Goal: Task Accomplishment & Management: Manage account settings

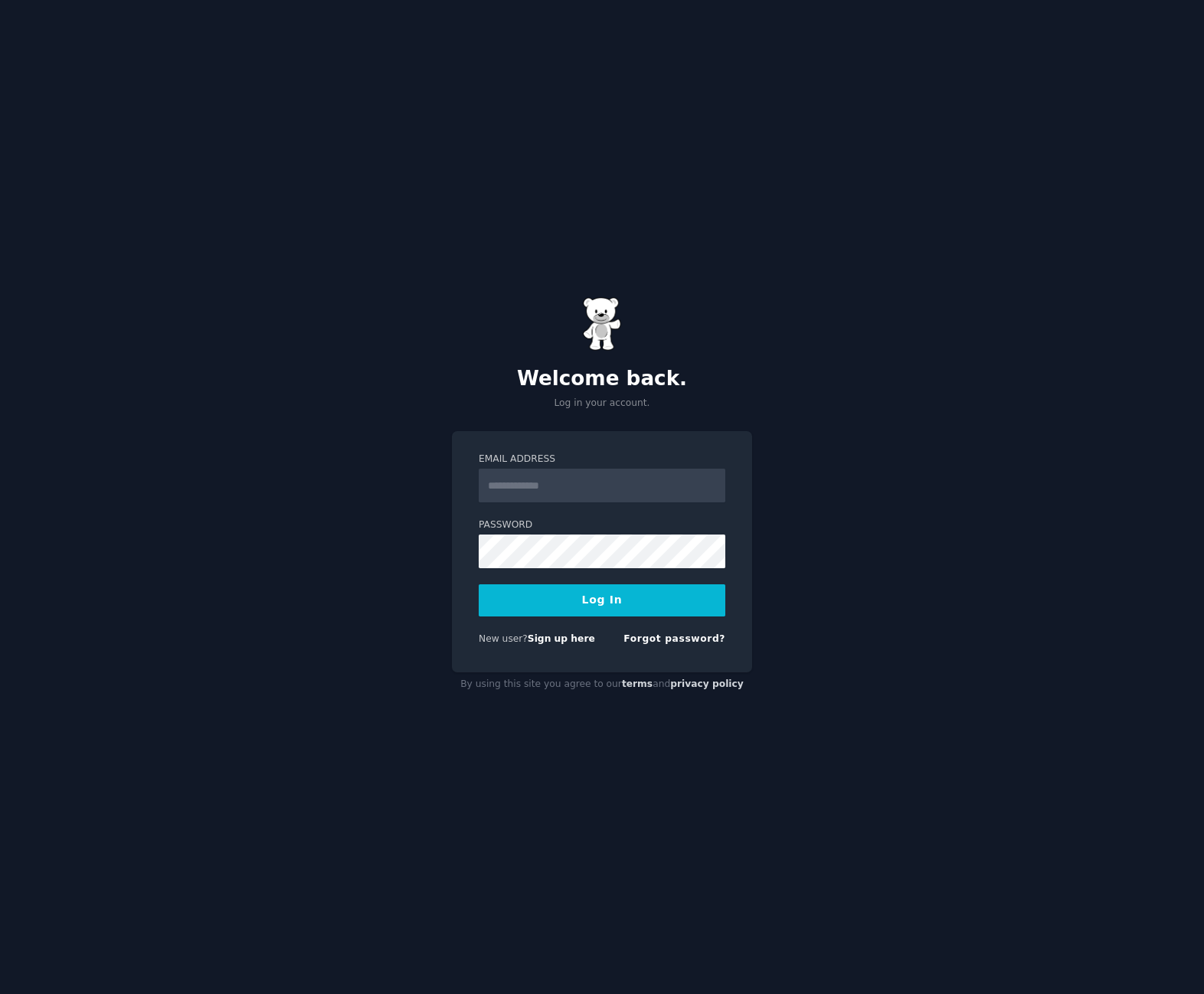
click at [540, 501] on input "Email Address" at bounding box center [601, 485] width 246 height 34
type input "**********"
click at [478, 584] on button "Log In" at bounding box center [601, 600] width 246 height 33
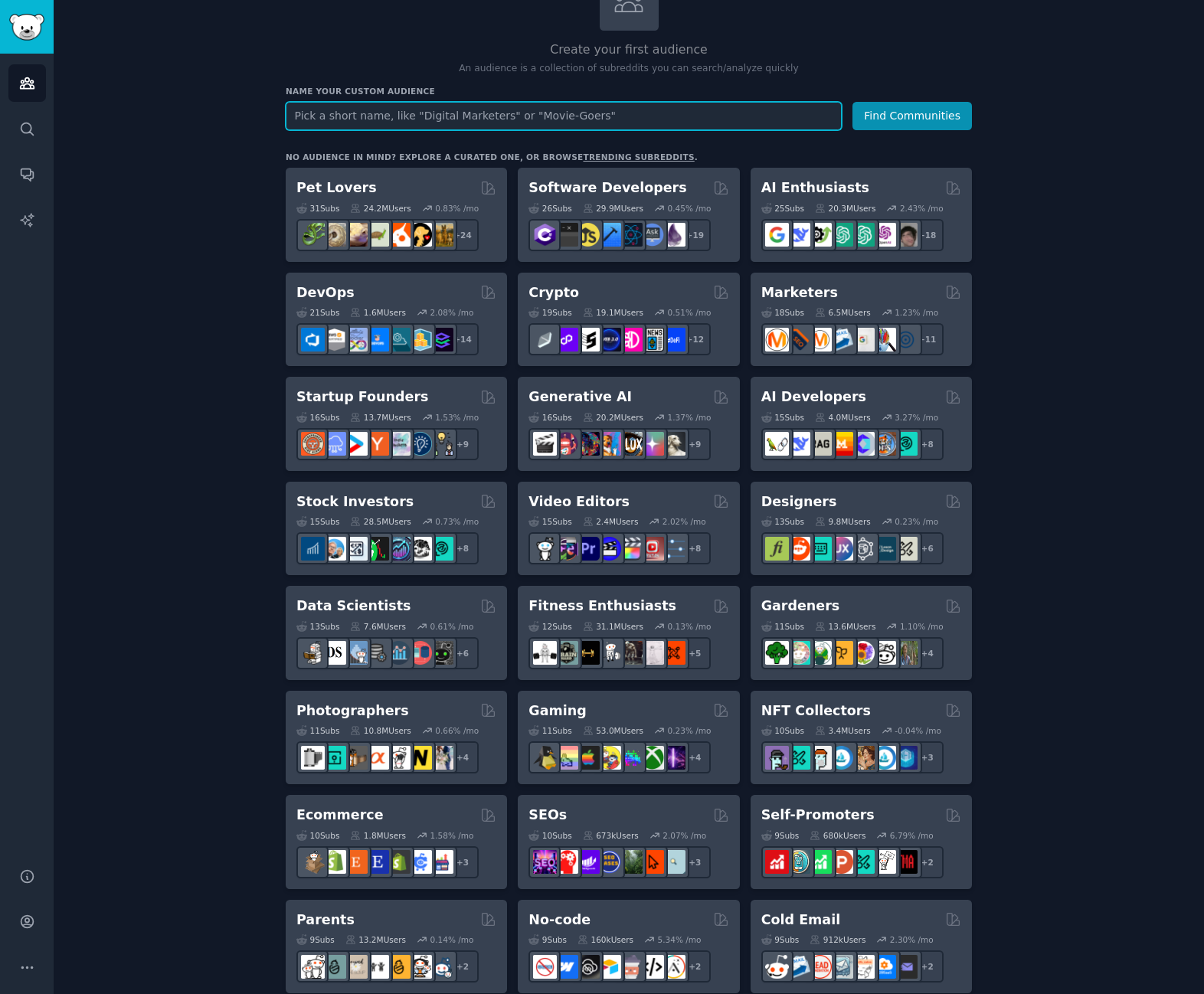
scroll to position [127, 0]
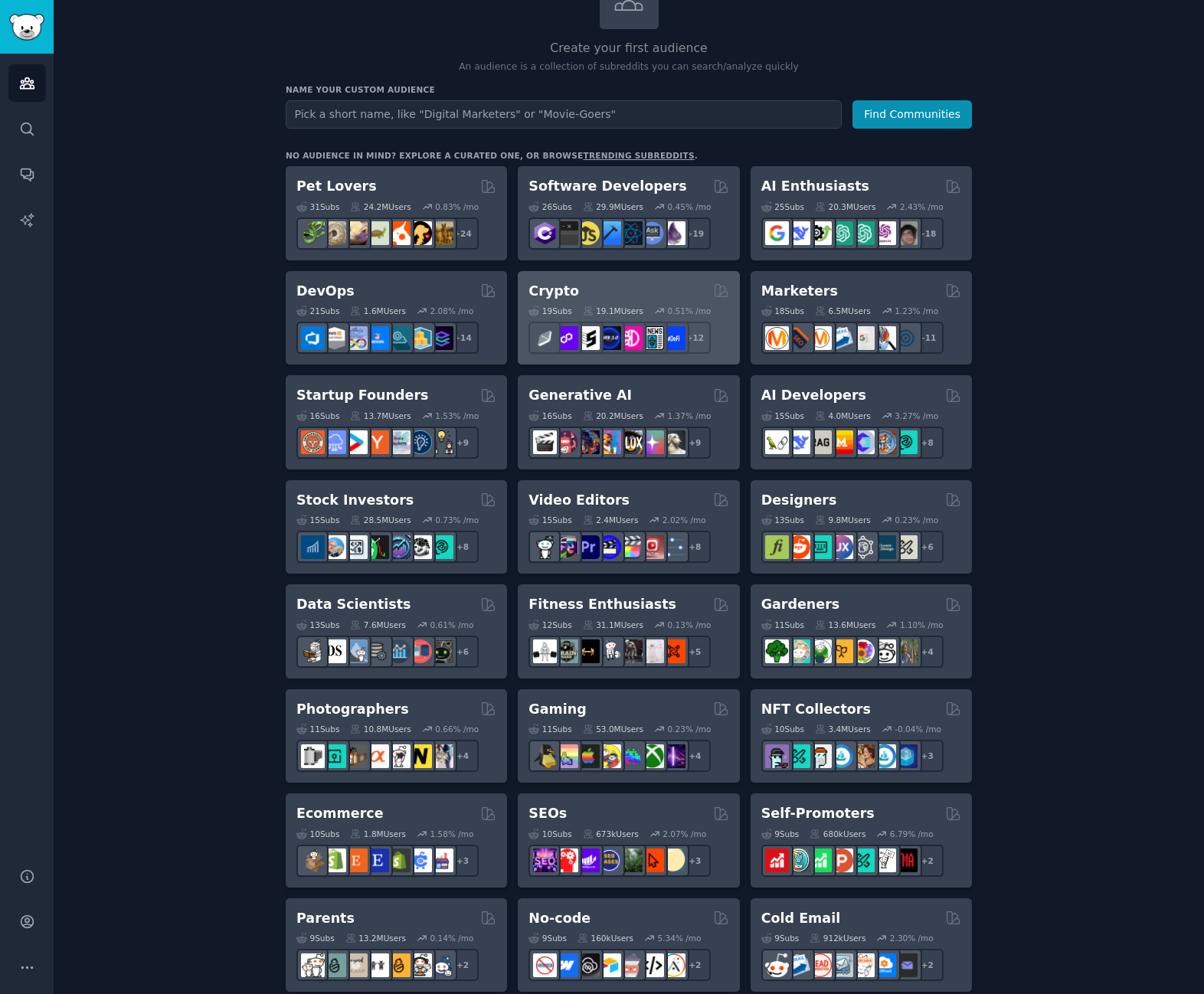
drag, startPoint x: 661, startPoint y: 289, endPoint x: 538, endPoint y: 295, distance: 123.1
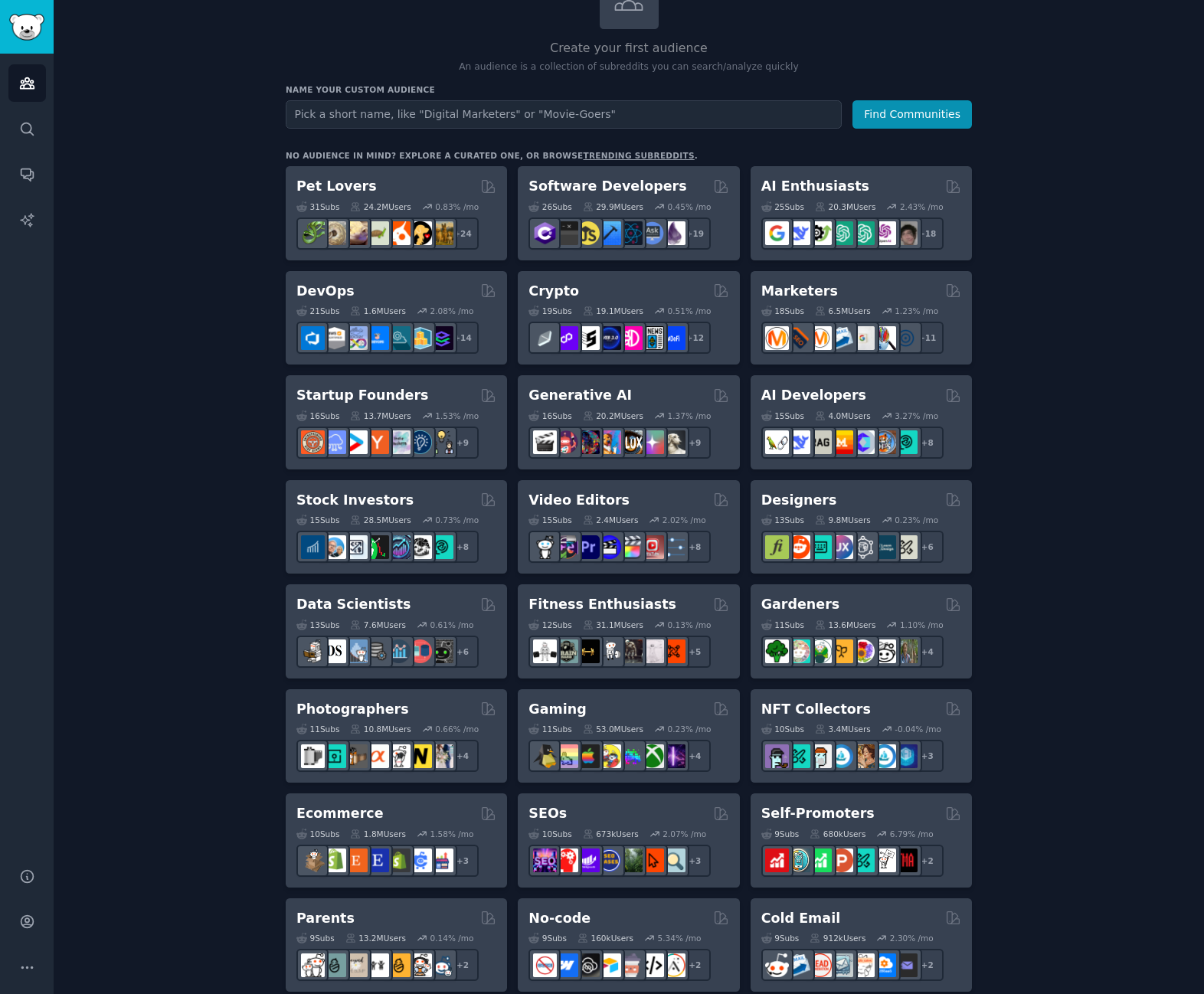
click at [540, 291] on h2 "Crypto" at bounding box center [554, 290] width 50 height 19
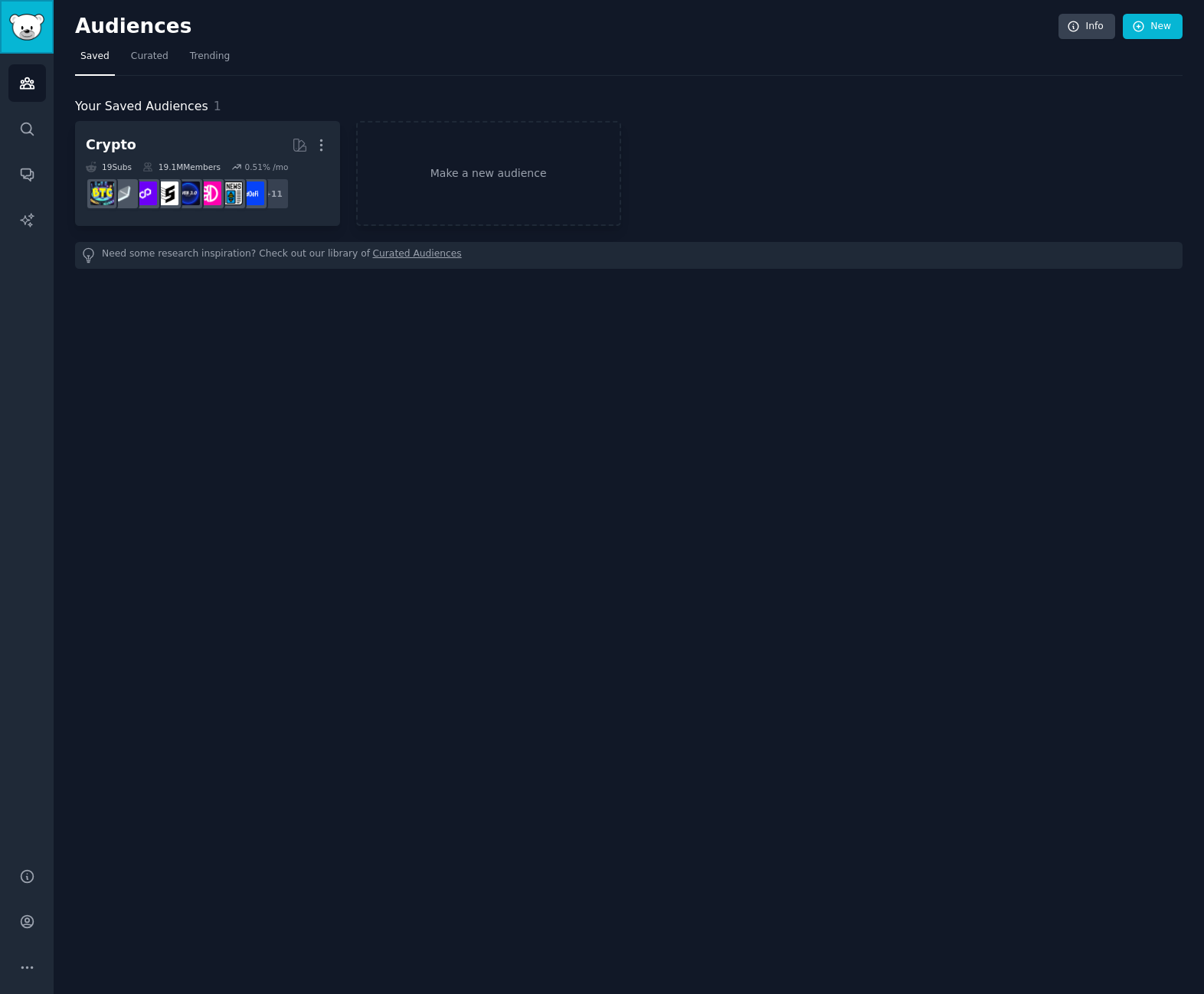
click at [38, 19] on img "Sidebar" at bounding box center [27, 27] width 36 height 27
click at [32, 42] on link "Sidebar" at bounding box center [27, 27] width 53 height 53
click at [29, 140] on link "Search" at bounding box center [28, 129] width 38 height 38
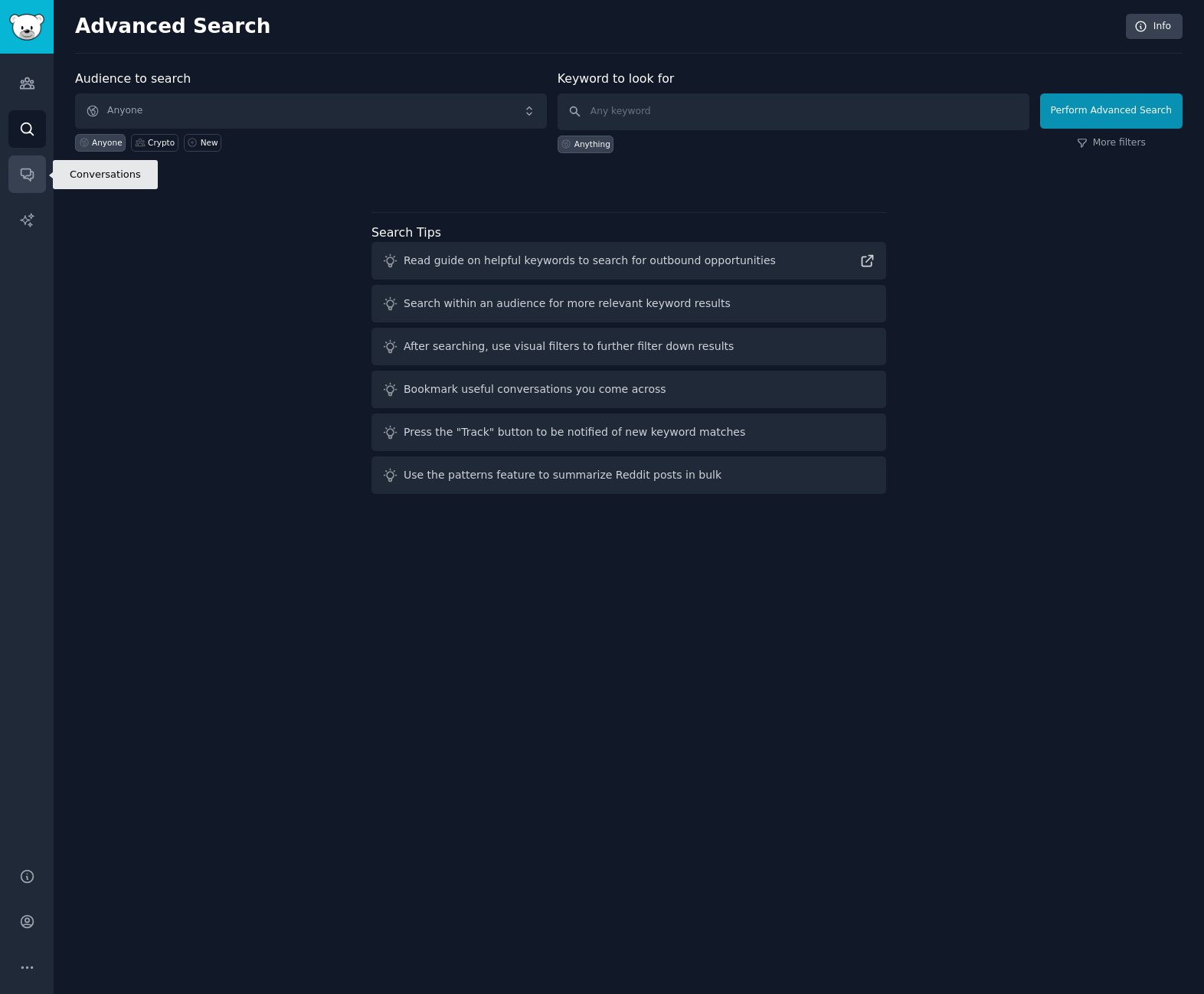
click at [29, 172] on icon "Sidebar" at bounding box center [27, 174] width 16 height 16
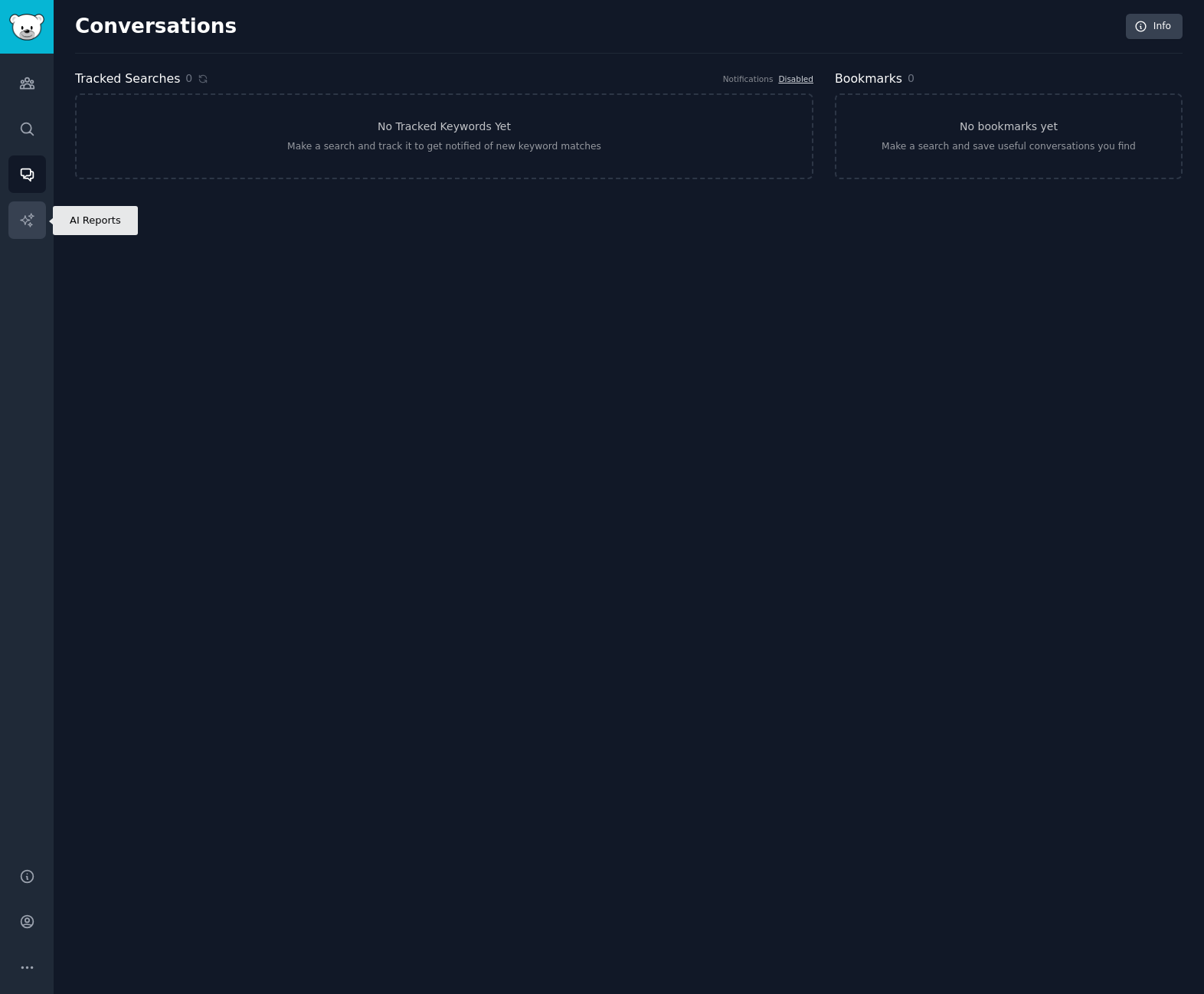
click at [30, 216] on icon "Sidebar" at bounding box center [26, 218] width 13 height 13
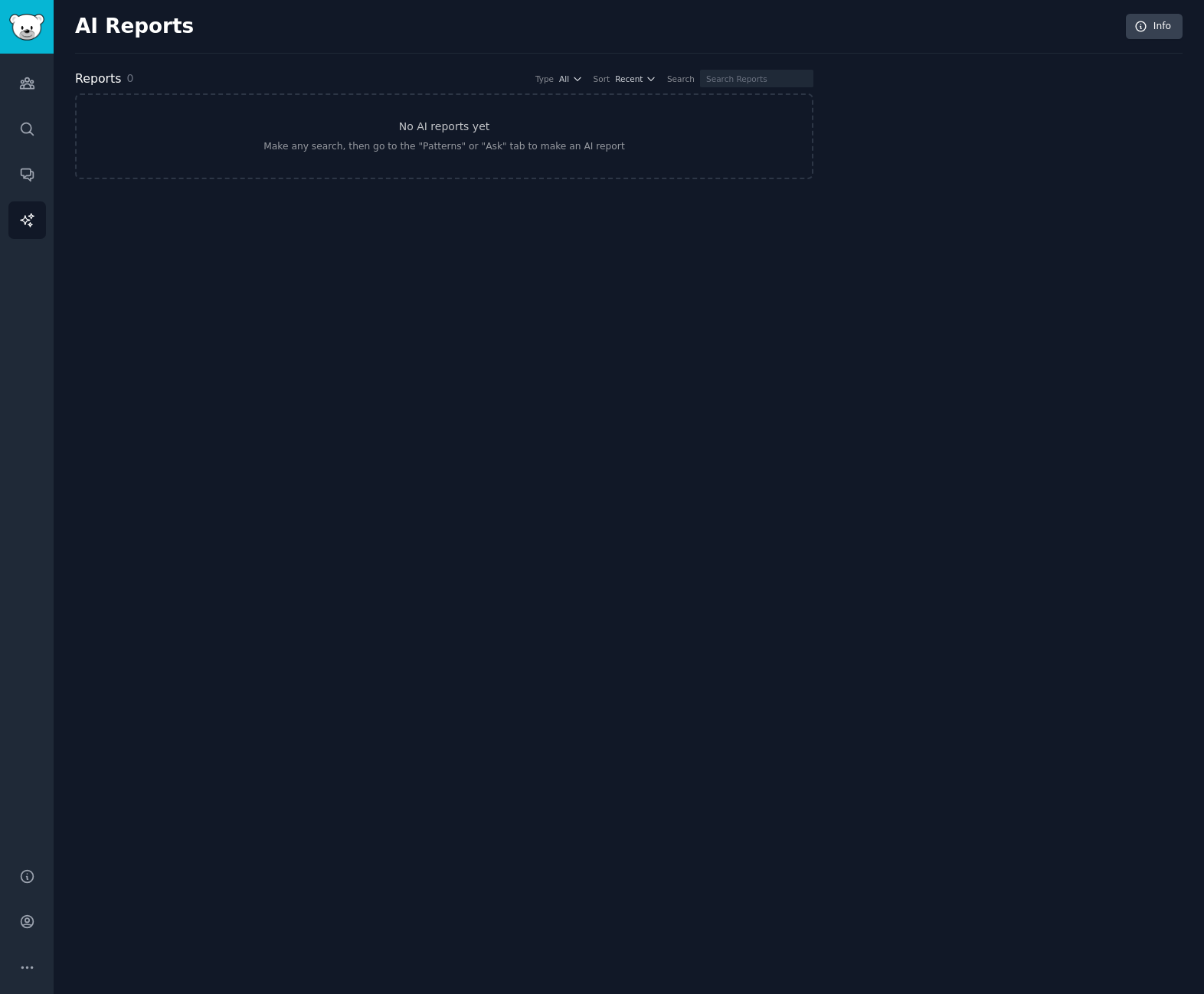
click at [102, 40] on div "AI Reports Info" at bounding box center [629, 34] width 1107 height 40
click at [32, 38] on img "Sidebar" at bounding box center [27, 27] width 36 height 27
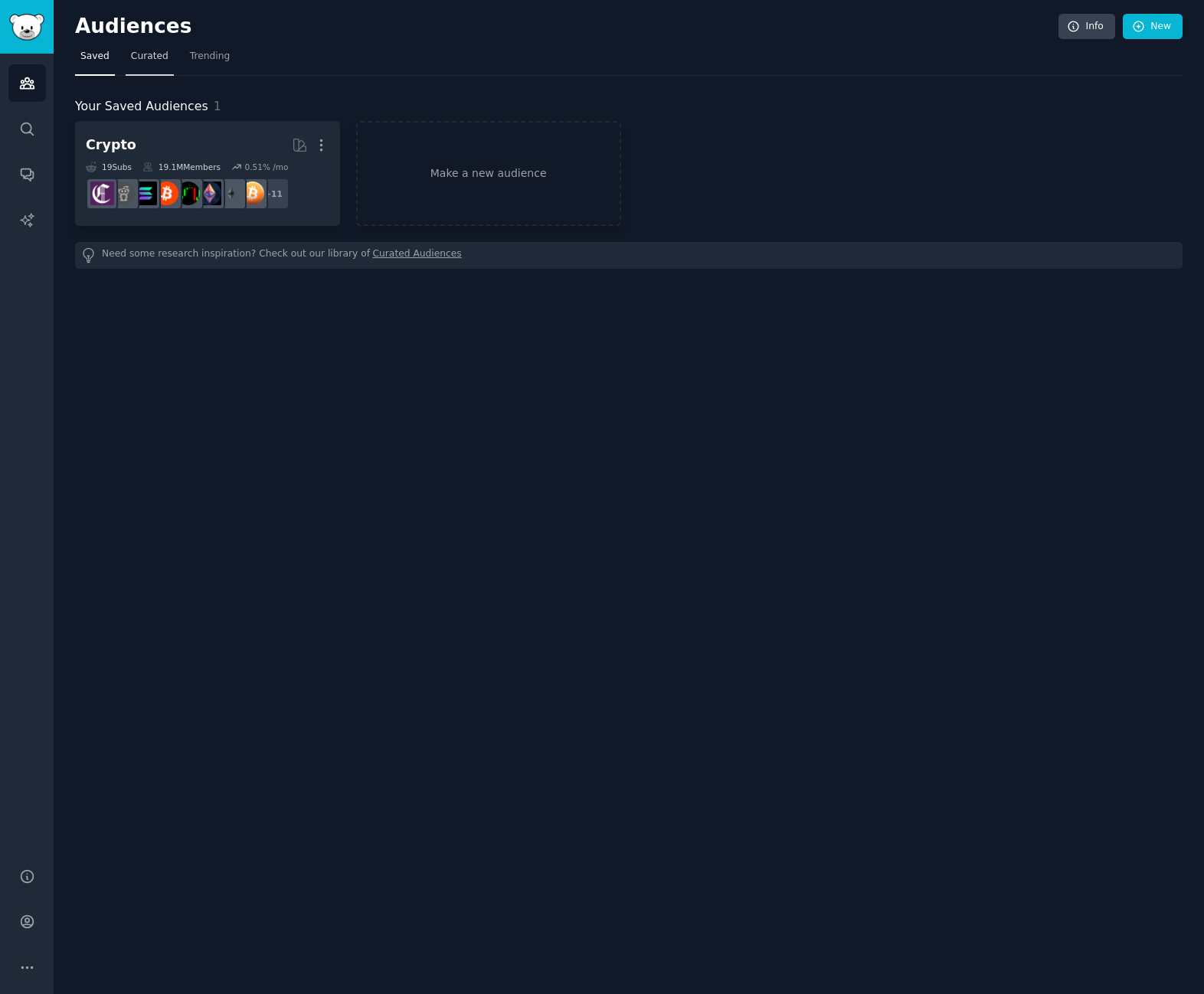
click at [150, 56] on span "Curated" at bounding box center [149, 56] width 38 height 14
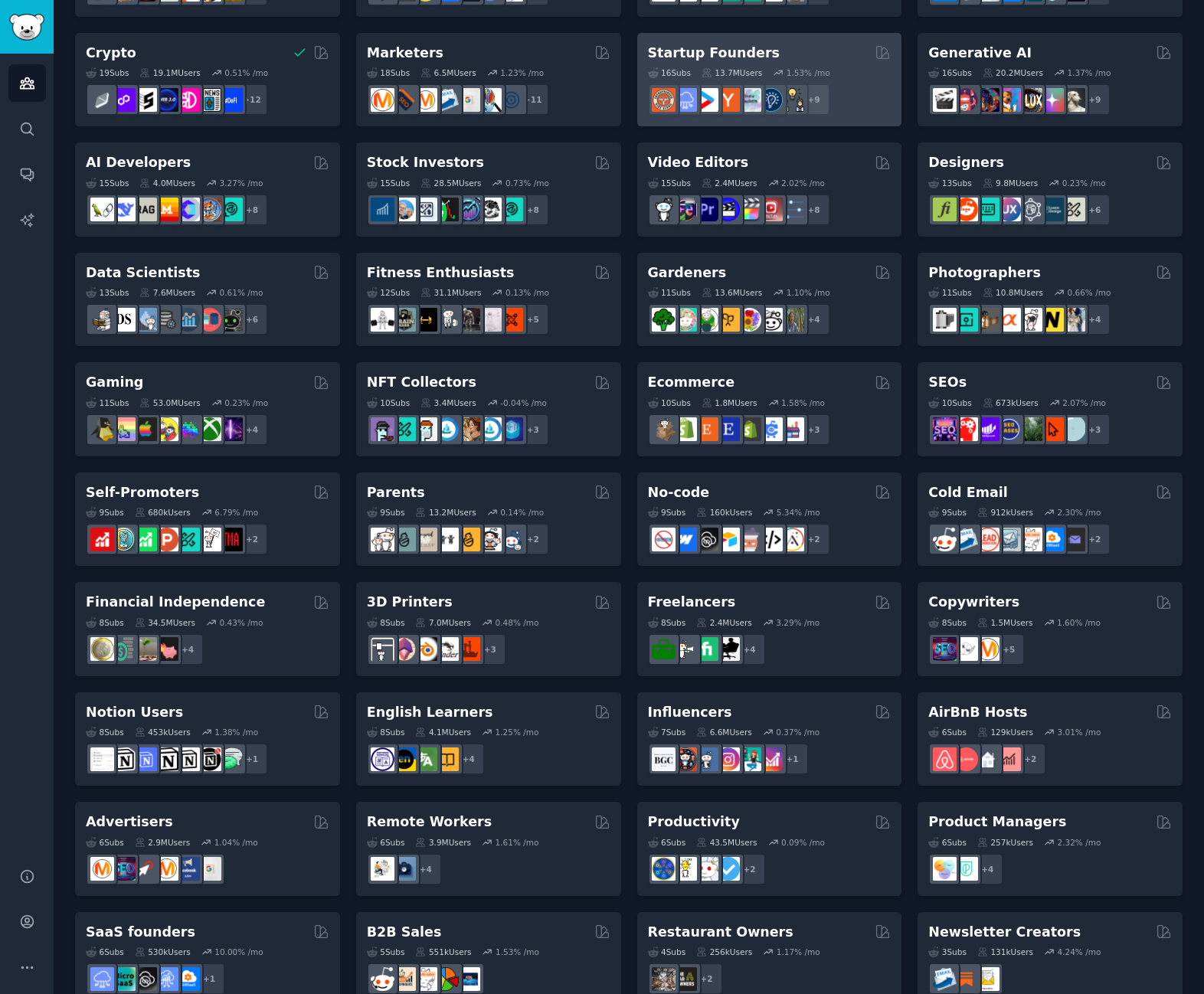
scroll to position [230, 0]
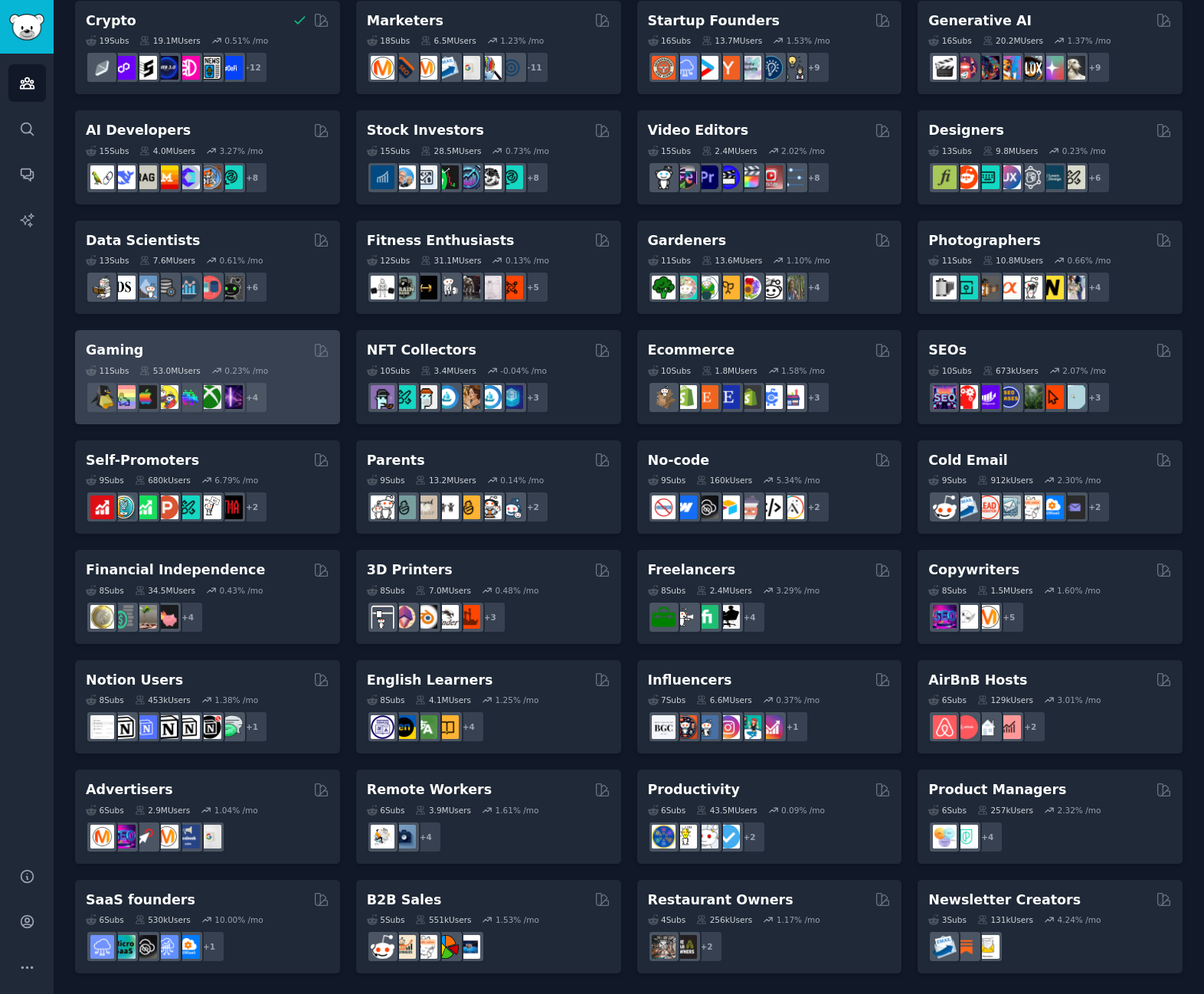
click at [268, 345] on div "Gaming" at bounding box center [208, 350] width 243 height 19
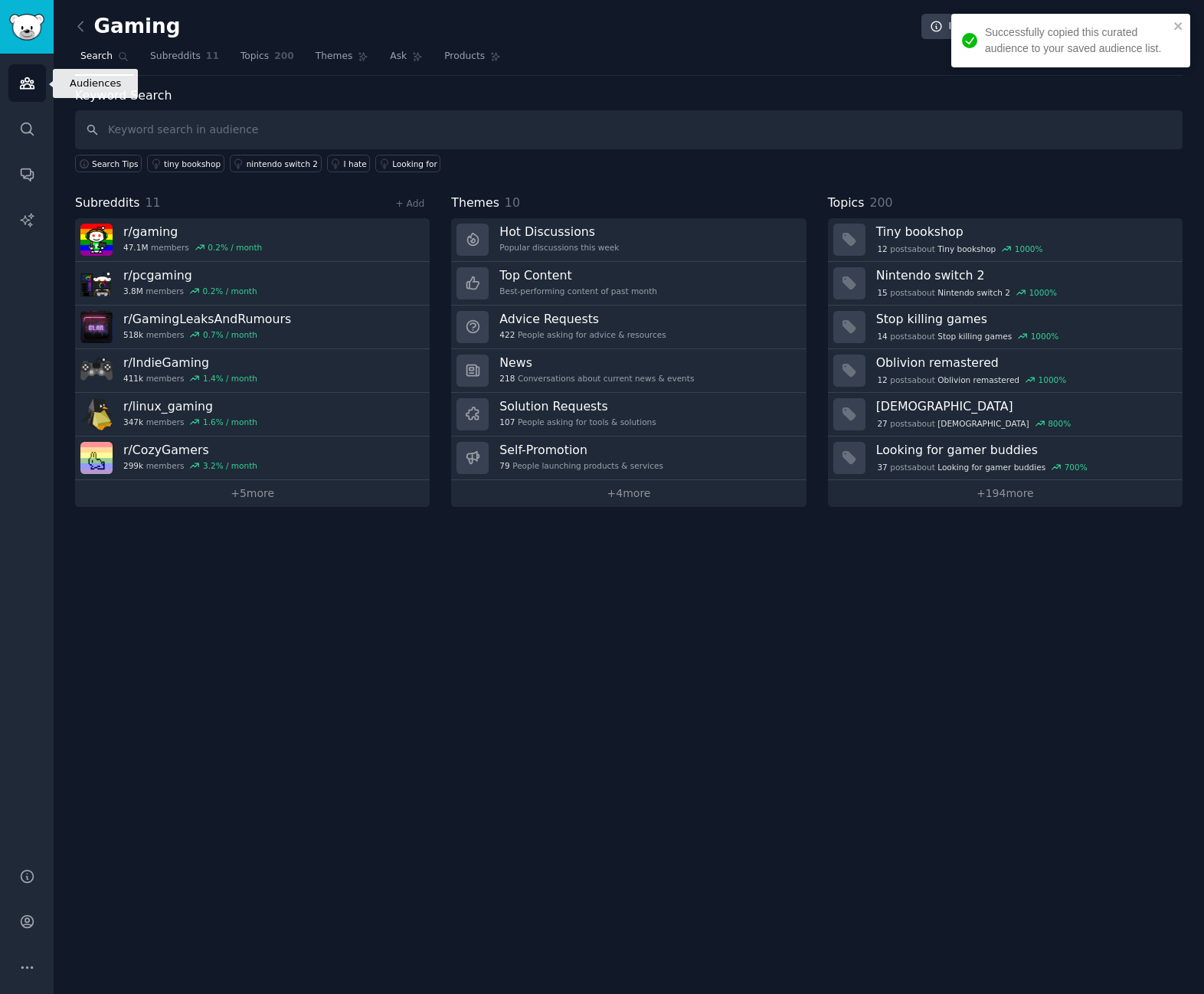
click at [24, 87] on icon "Sidebar" at bounding box center [27, 83] width 14 height 11
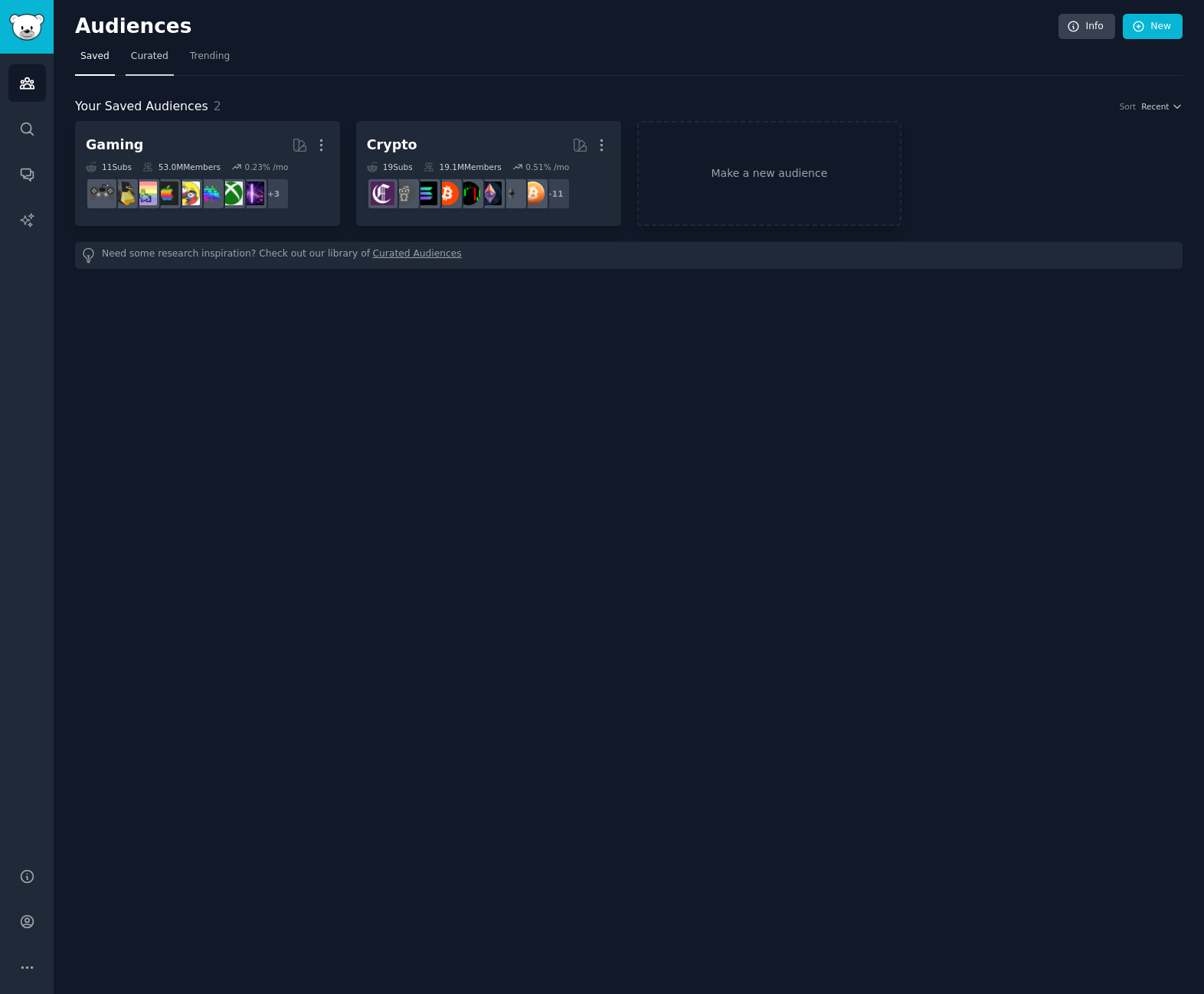
click at [154, 54] on span "Curated" at bounding box center [149, 56] width 38 height 14
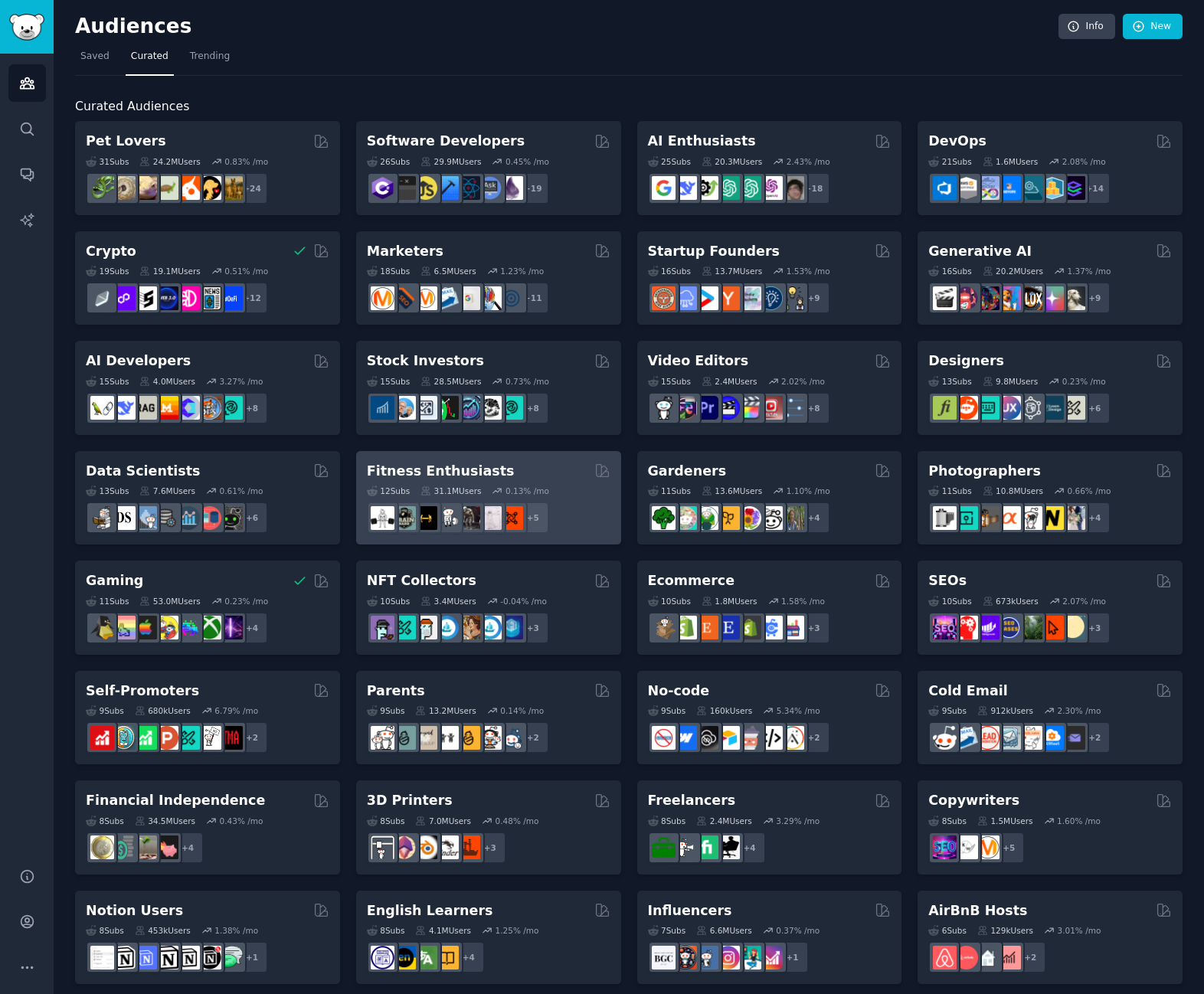
scroll to position [230, 0]
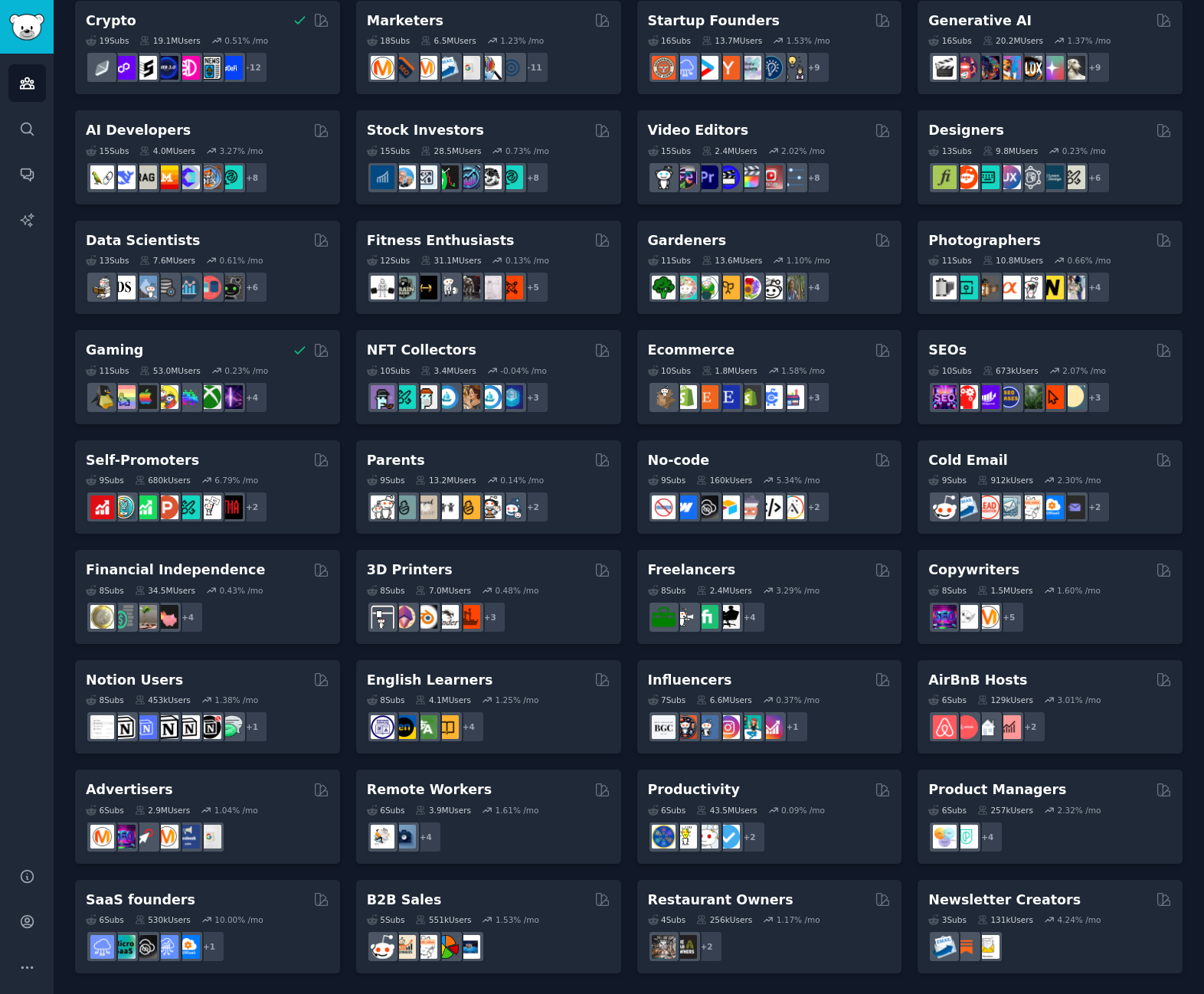
click at [559, 349] on div "NFT Collectors" at bounding box center [488, 350] width 243 height 19
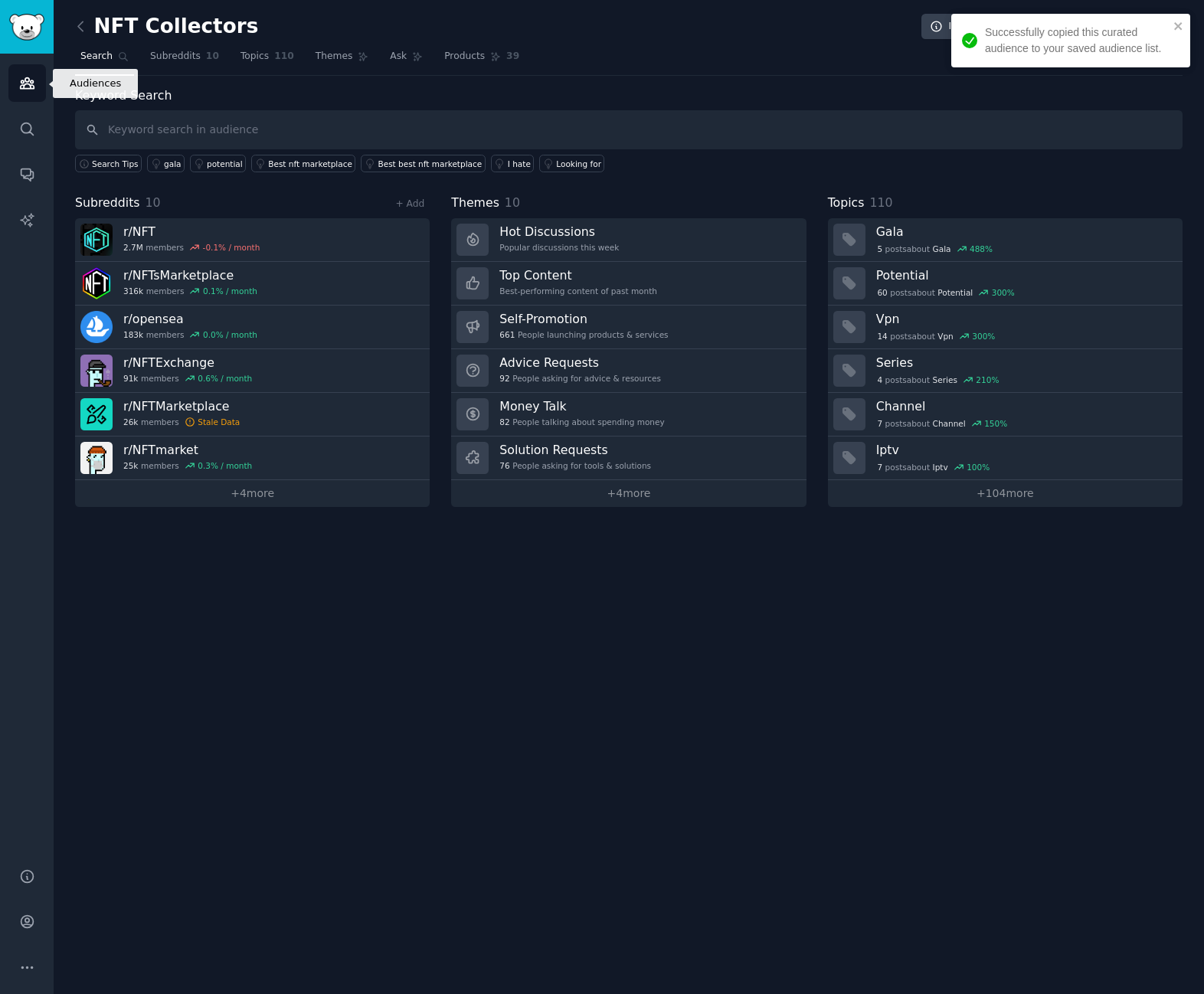
click at [26, 99] on link "Audiences" at bounding box center [28, 83] width 38 height 38
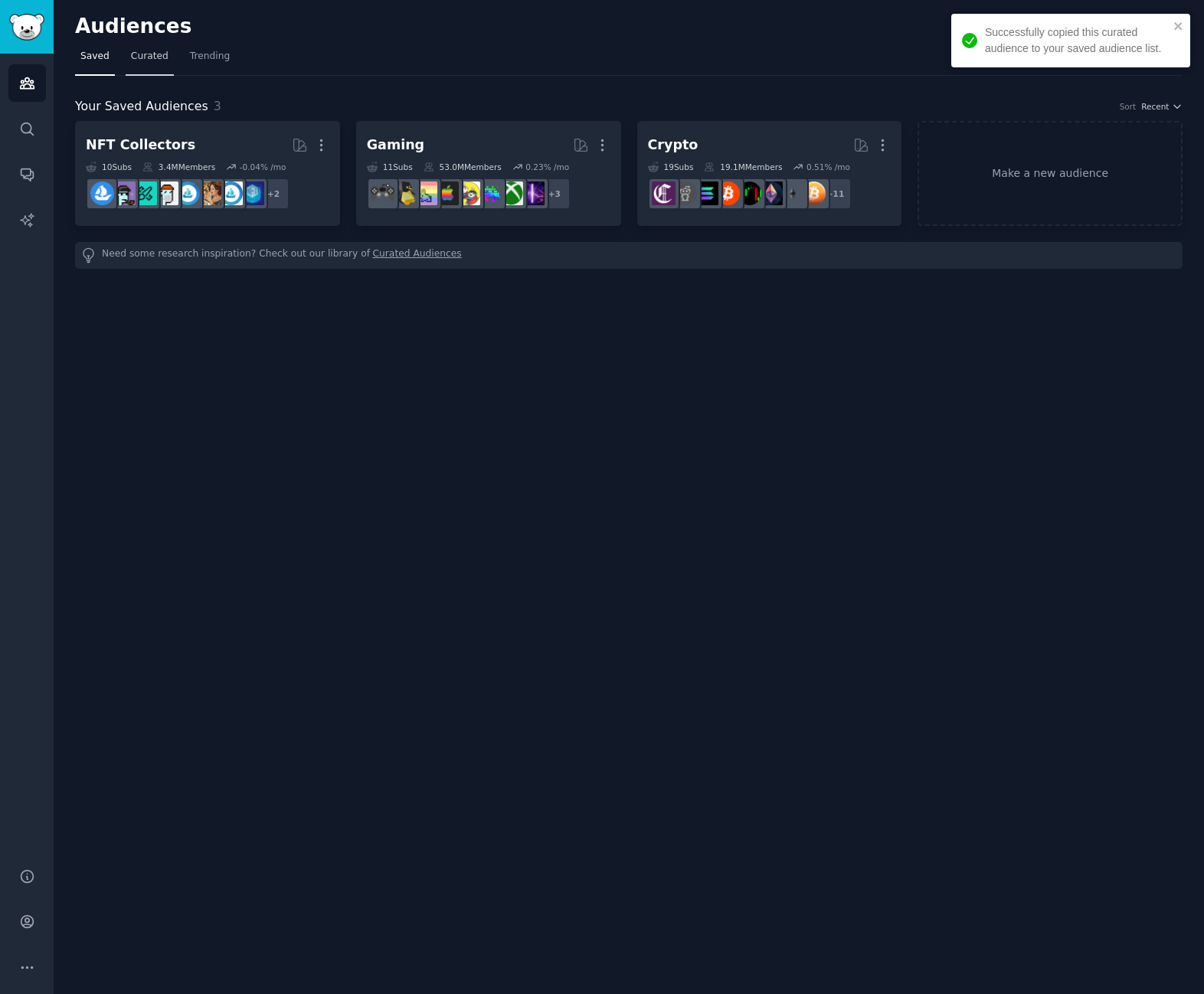
click at [137, 56] on span "Curated" at bounding box center [149, 56] width 38 height 14
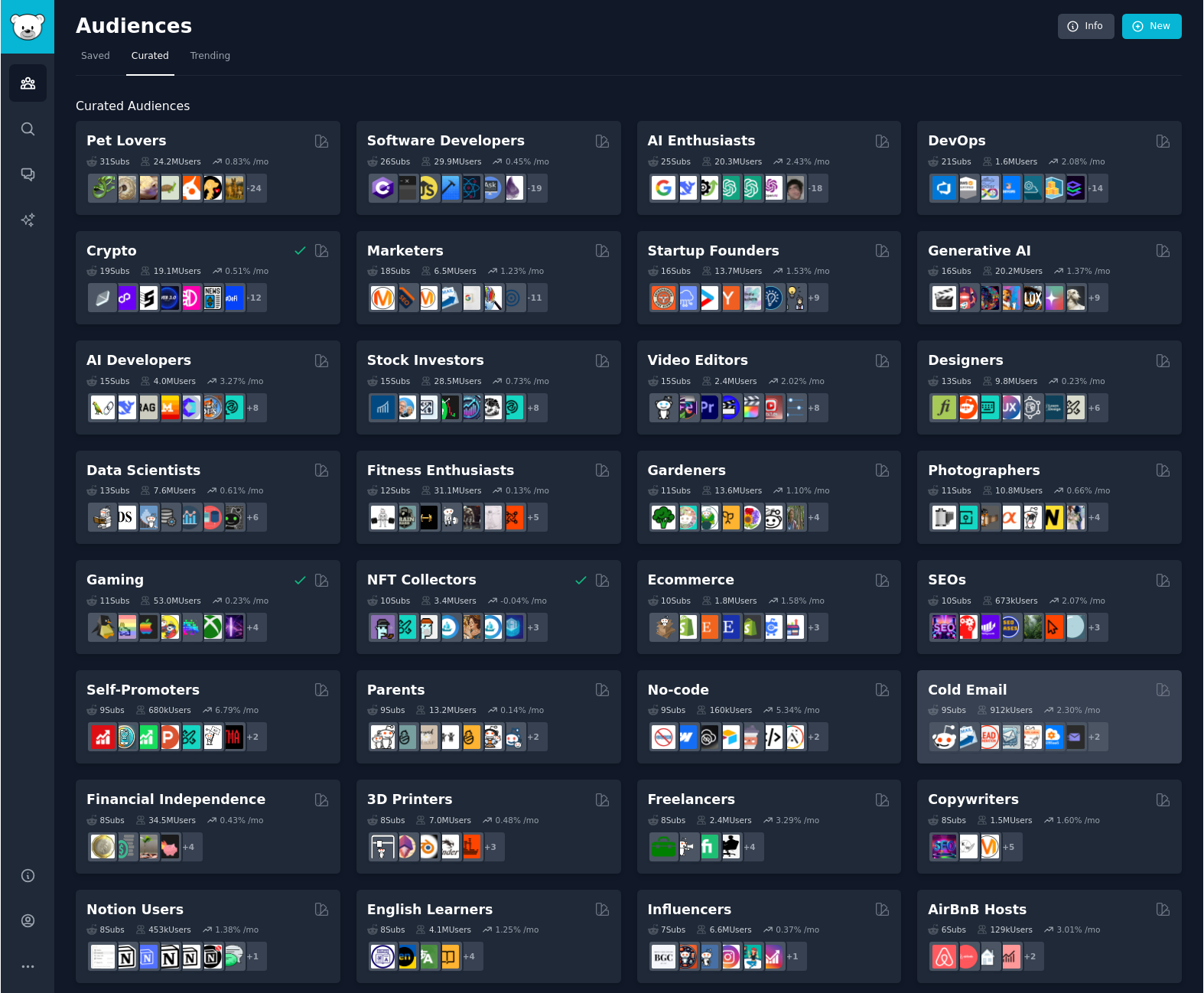
scroll to position [230, 0]
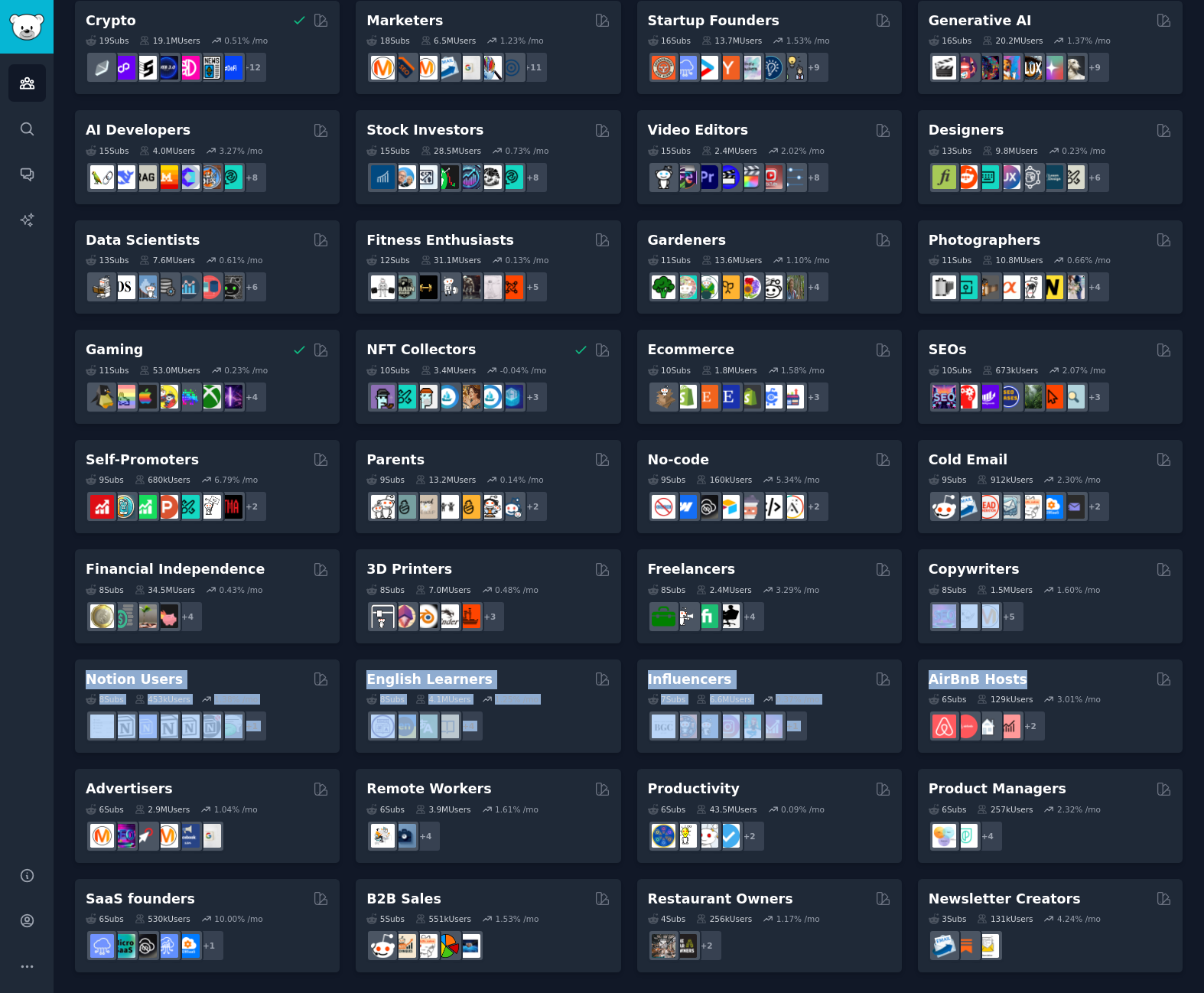
drag, startPoint x: 1194, startPoint y: 635, endPoint x: 1198, endPoint y: 653, distance: 18.4
click at [1198, 653] on div "Audiences Info New Saved Curated Trending Curated Audiences Pet Lovers 31 Sub s…" at bounding box center [628, 382] width 1150 height 1224
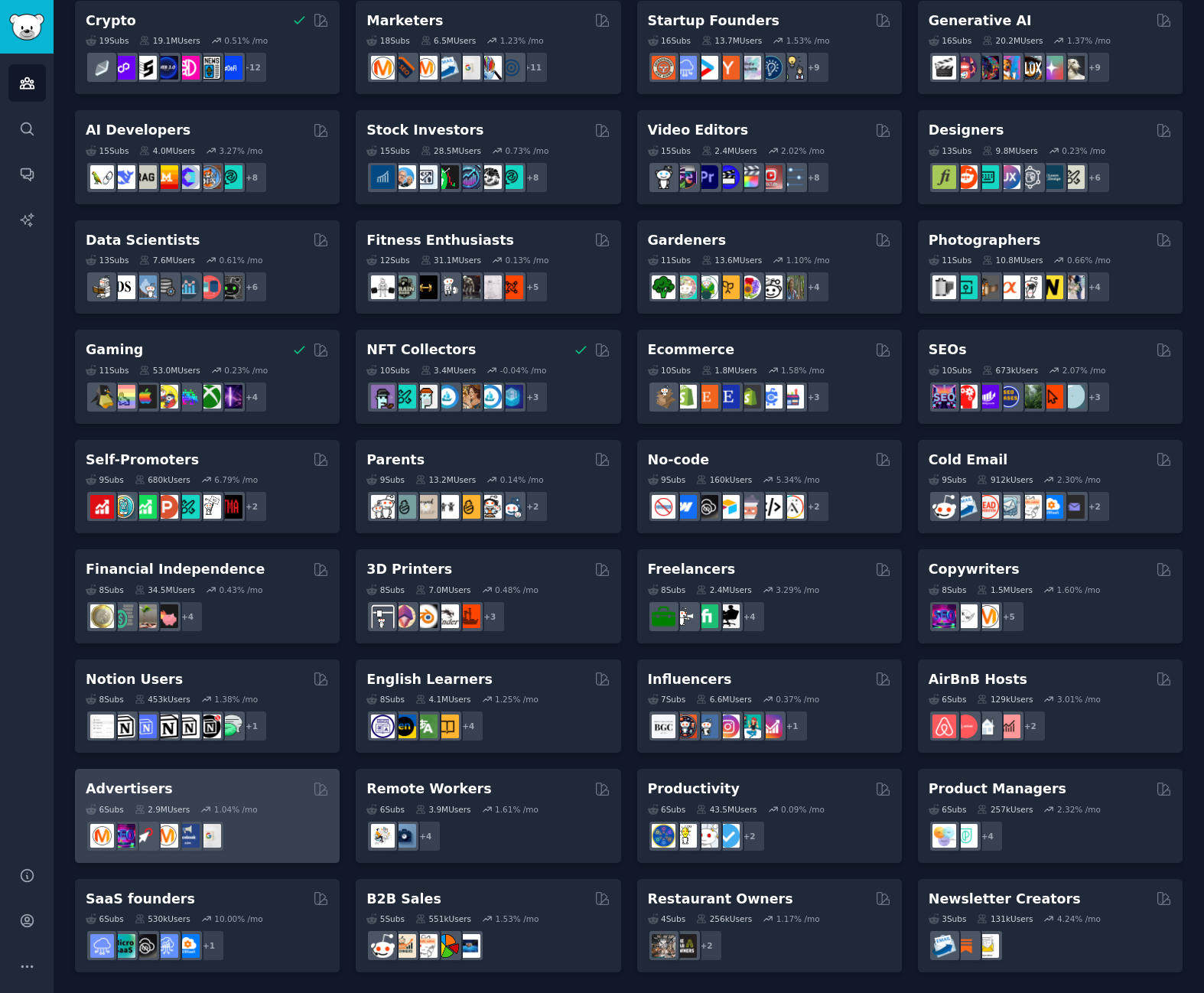
click at [259, 795] on div "Advertisers" at bounding box center [207, 789] width 243 height 19
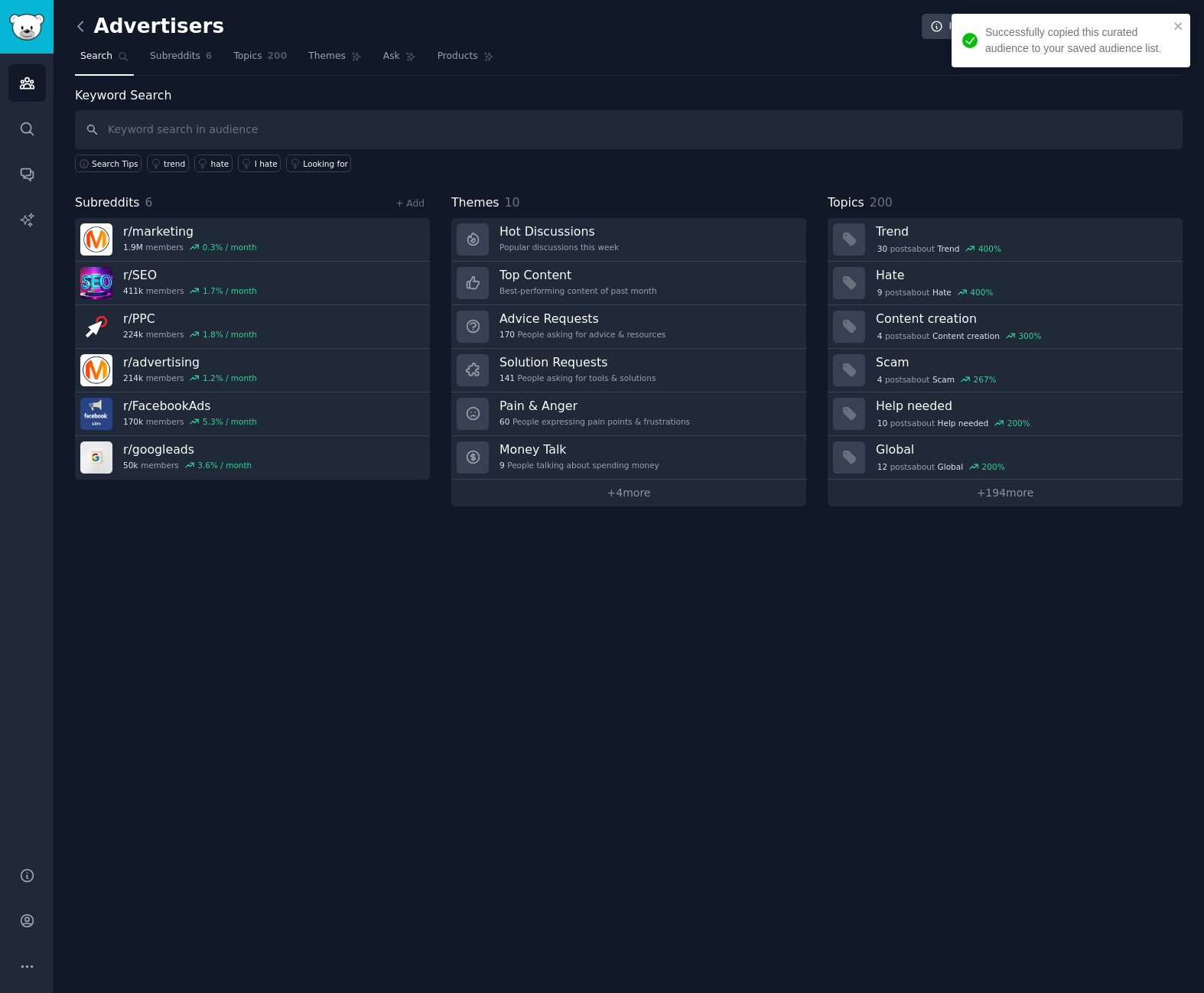
click at [77, 23] on icon at bounding box center [81, 27] width 16 height 16
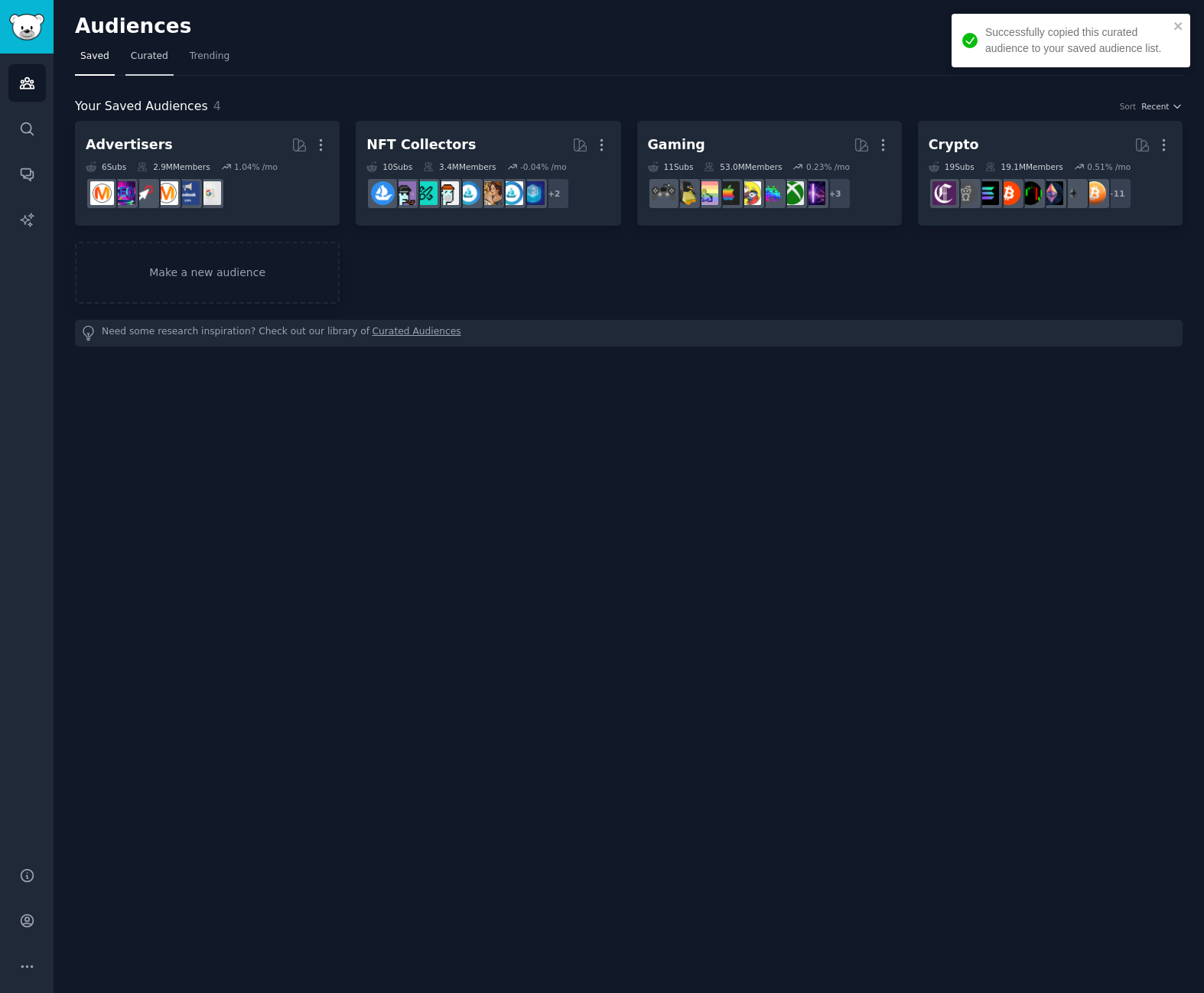
click at [141, 62] on span "Curated" at bounding box center [149, 56] width 38 height 14
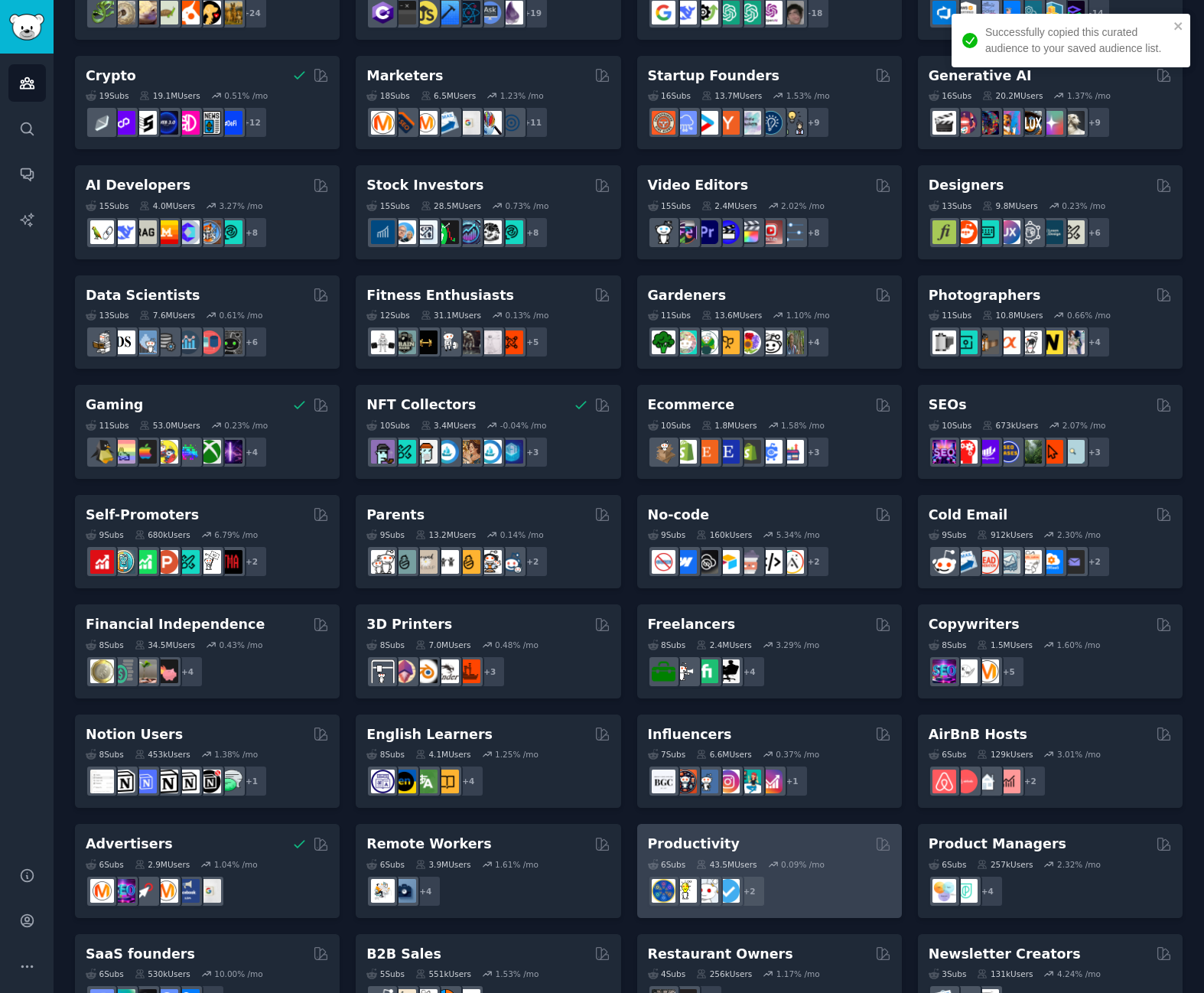
scroll to position [230, 0]
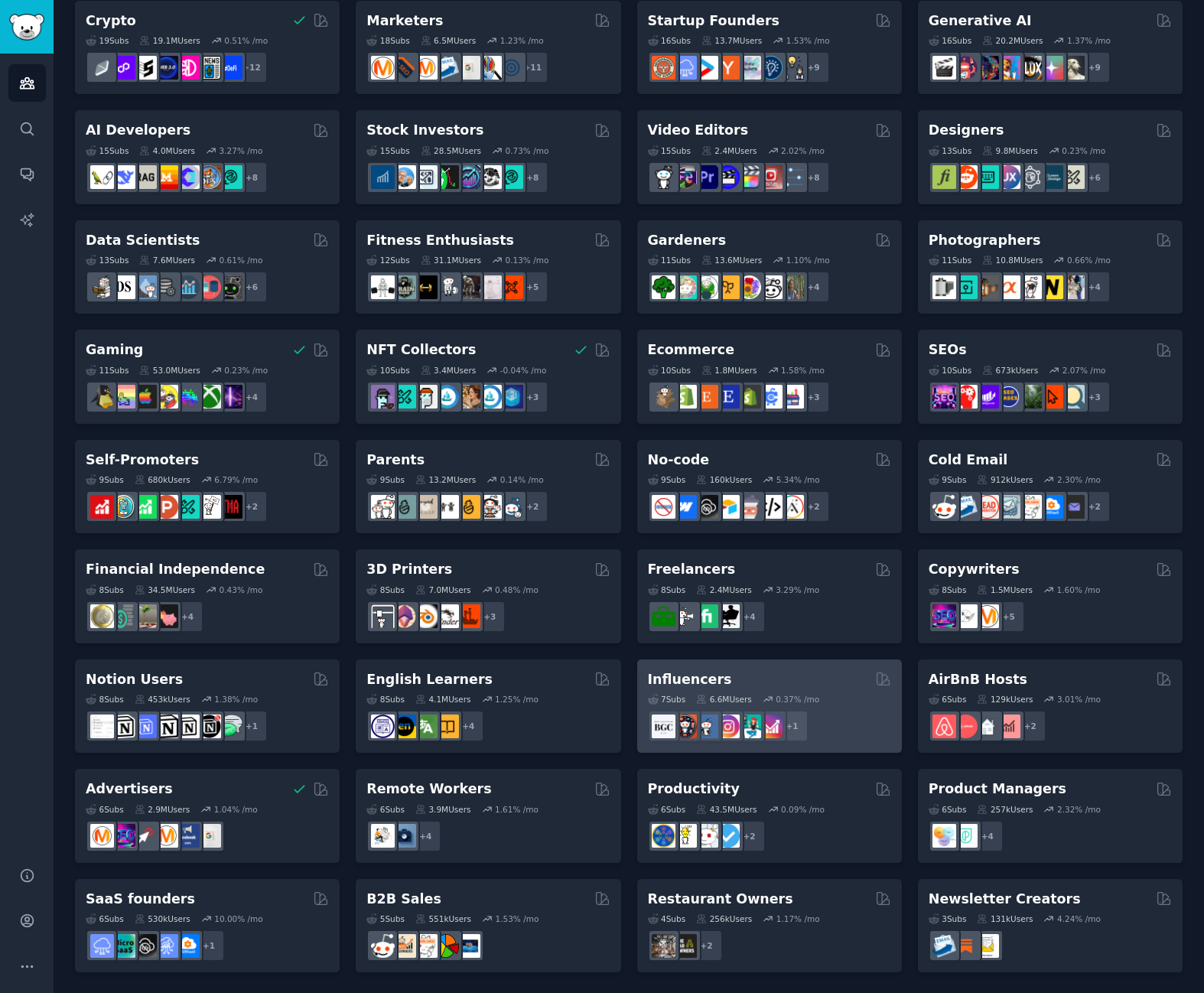
click at [738, 689] on div "7 Sub s 6.6M Users 0.37 % /mo r/influencermarketing + 1" at bounding box center [769, 715] width 243 height 53
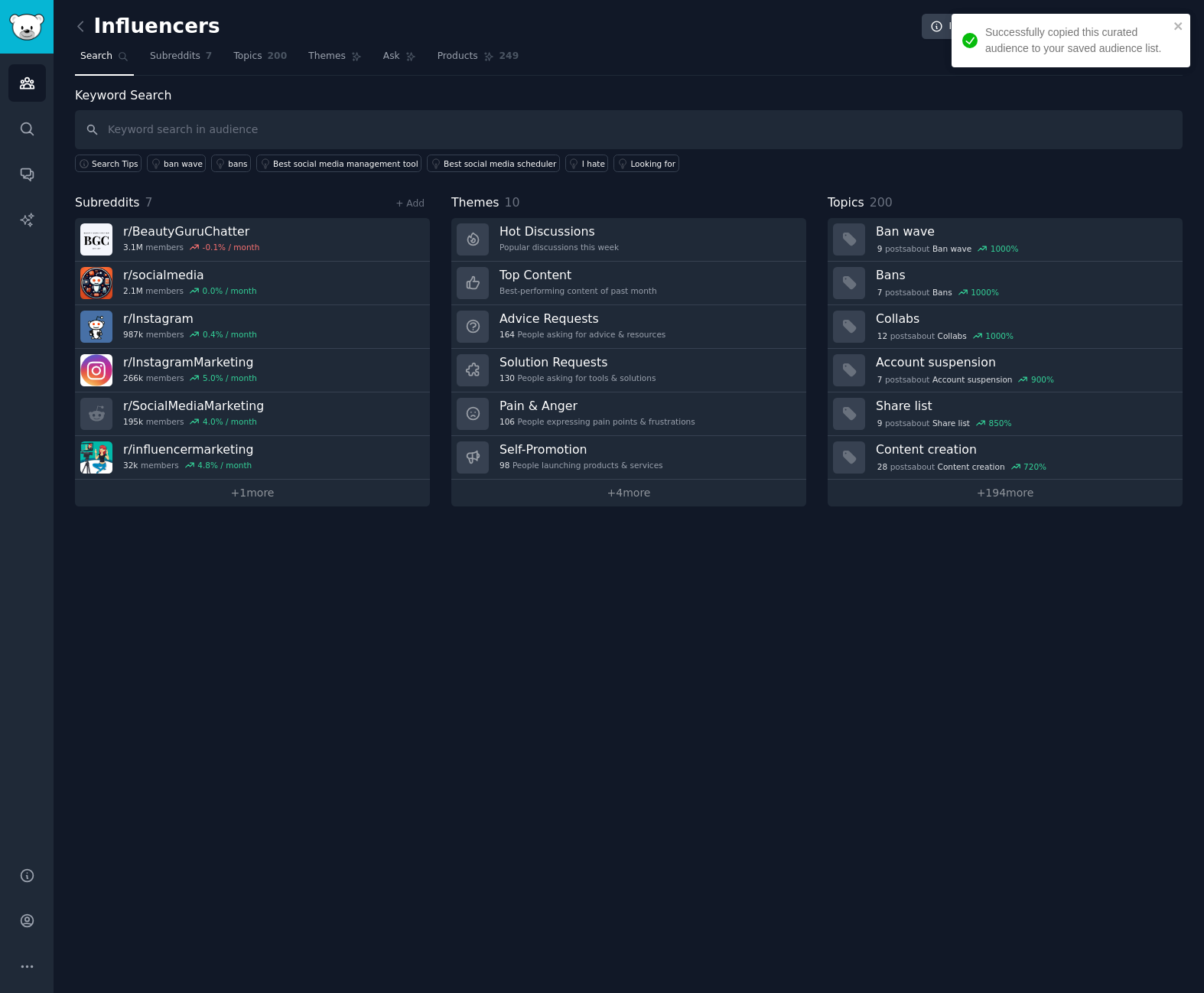
click at [83, 14] on div "Influencers Info Edit Share Add" at bounding box center [629, 30] width 1107 height 32
click at [87, 26] on icon at bounding box center [81, 27] width 16 height 16
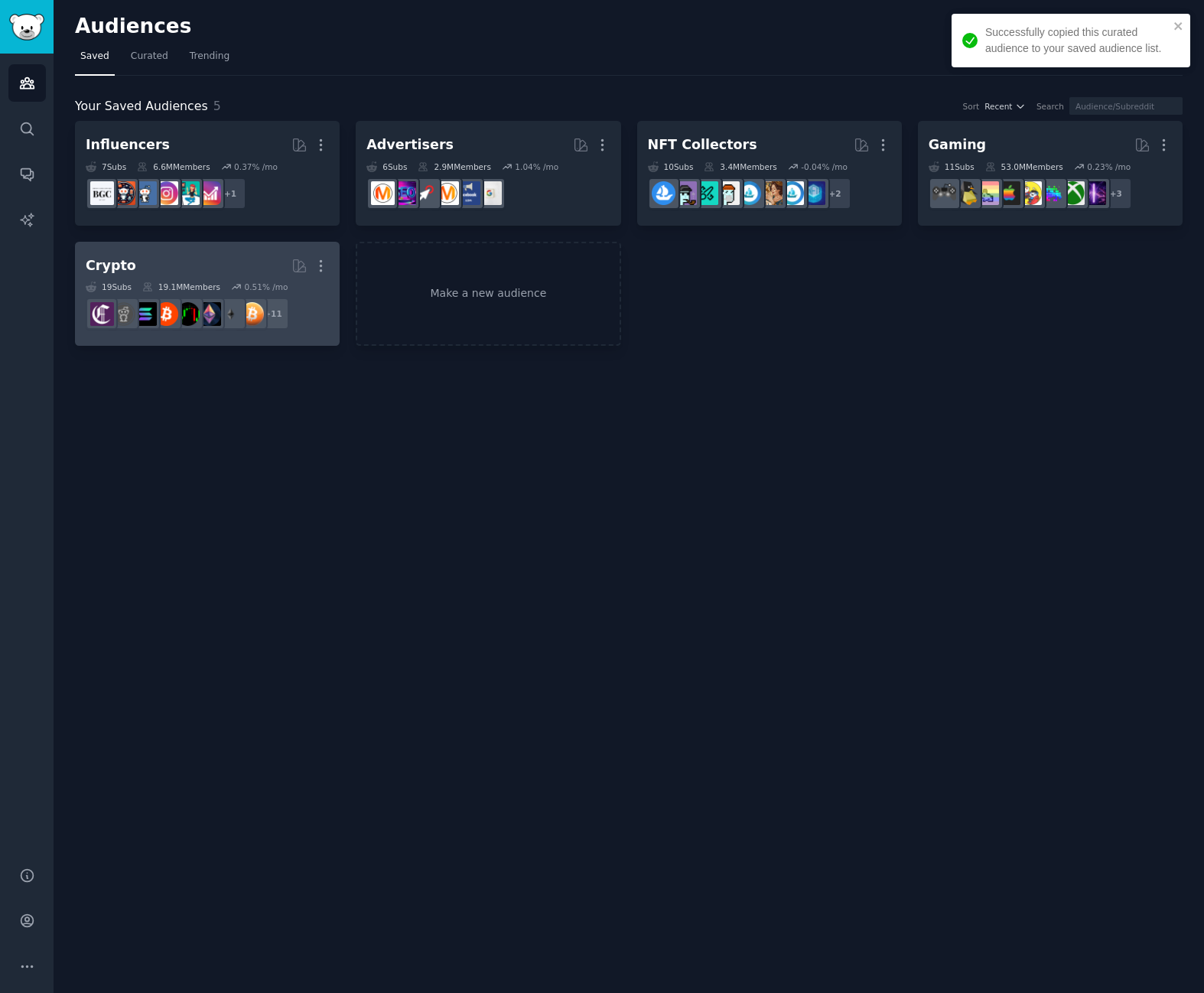
click at [246, 264] on h2 "Crypto More" at bounding box center [207, 266] width 243 height 27
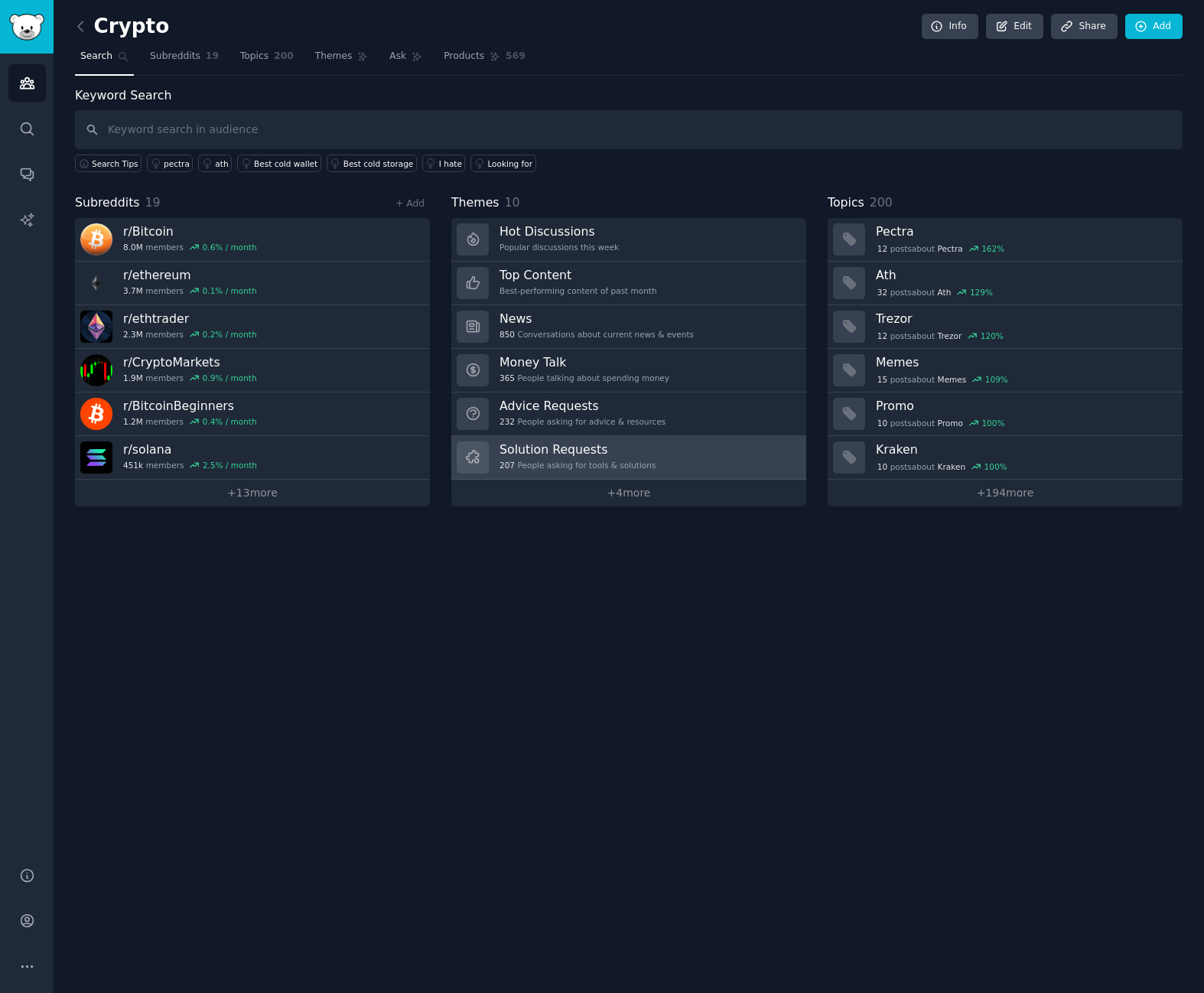
click at [584, 453] on h3 "Solution Requests" at bounding box center [577, 449] width 156 height 16
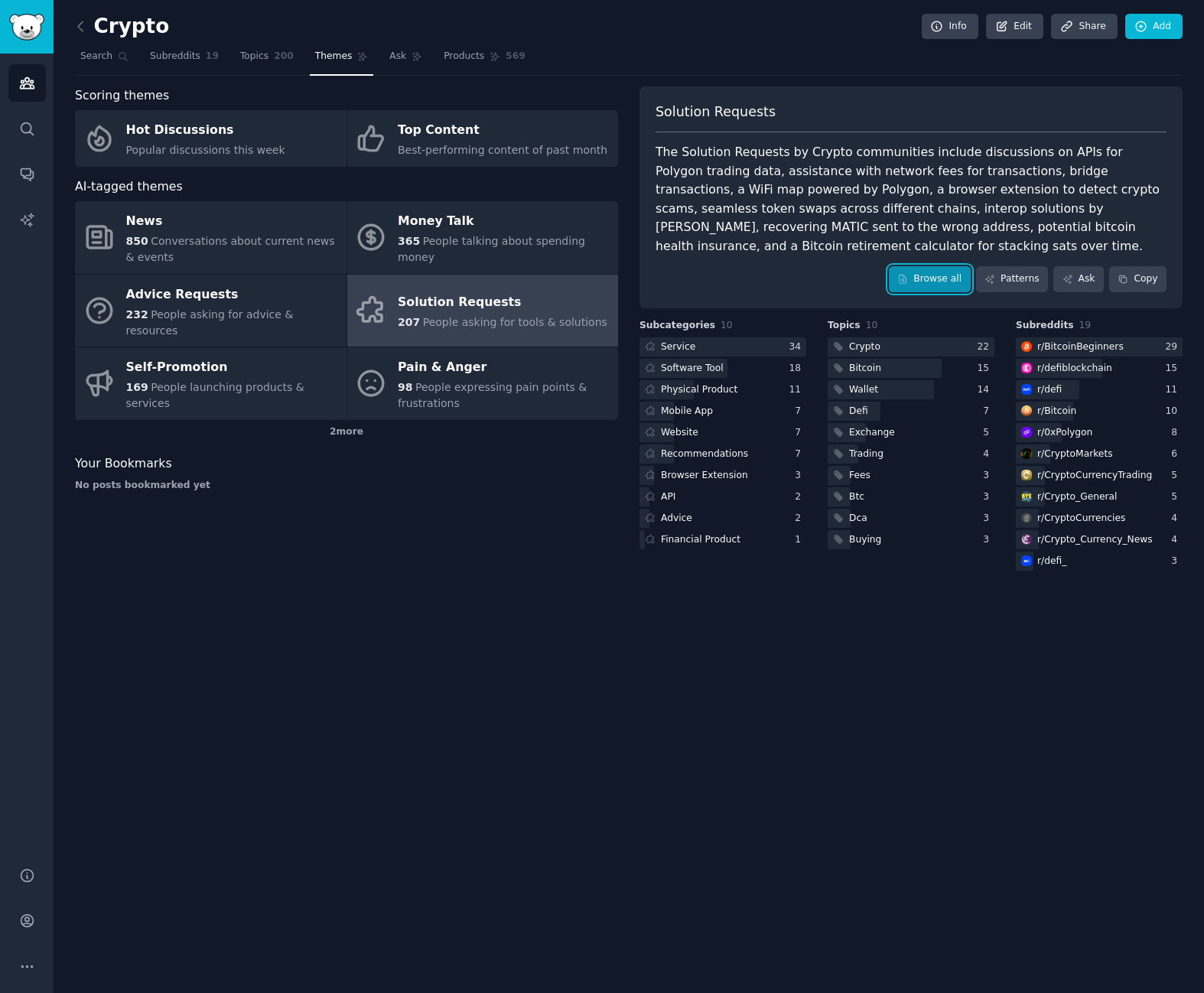
click at [954, 267] on link "Browse all" at bounding box center [929, 279] width 82 height 26
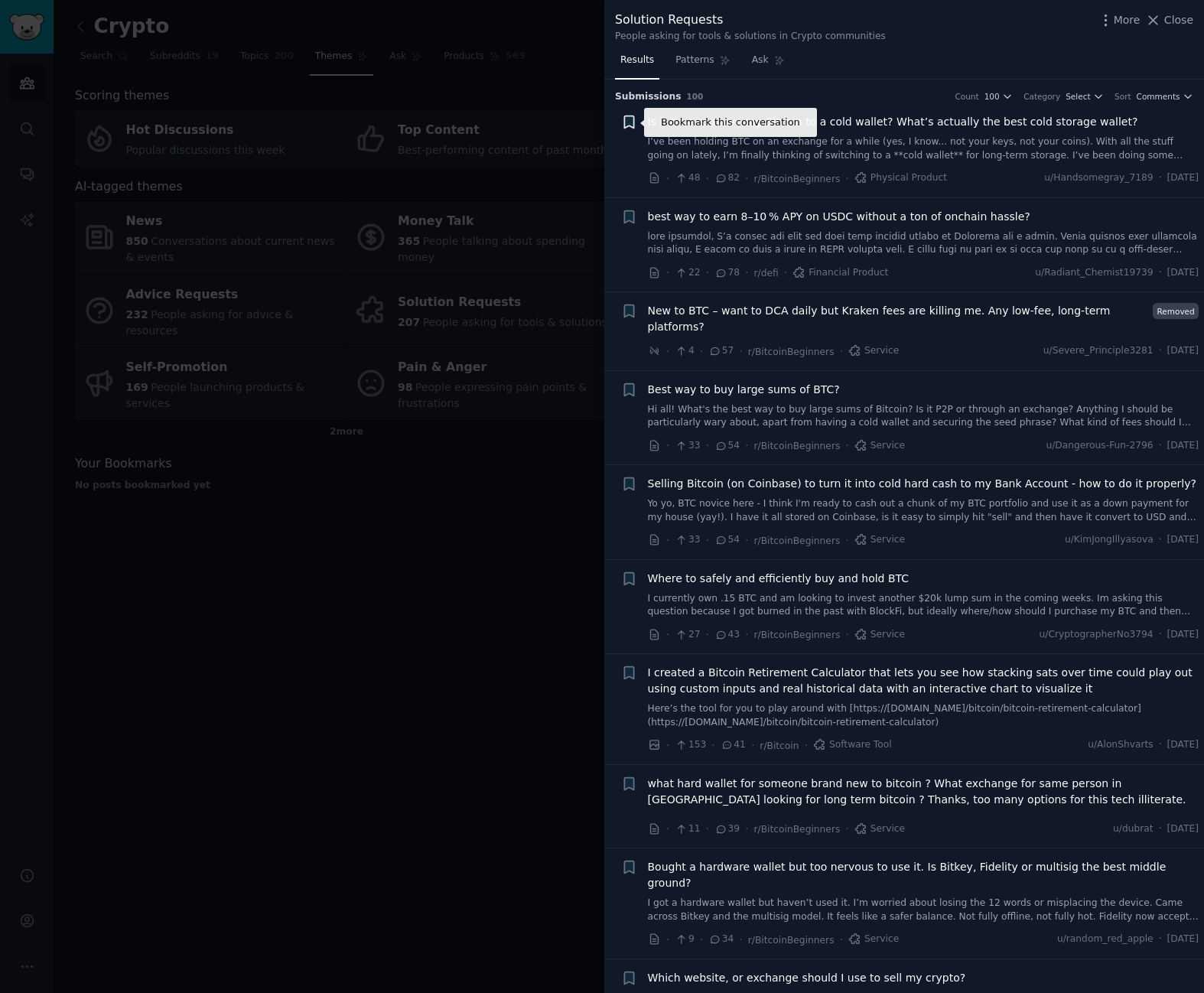
click at [626, 120] on icon "button" at bounding box center [628, 122] width 9 height 12
type input "Video Tutorials"
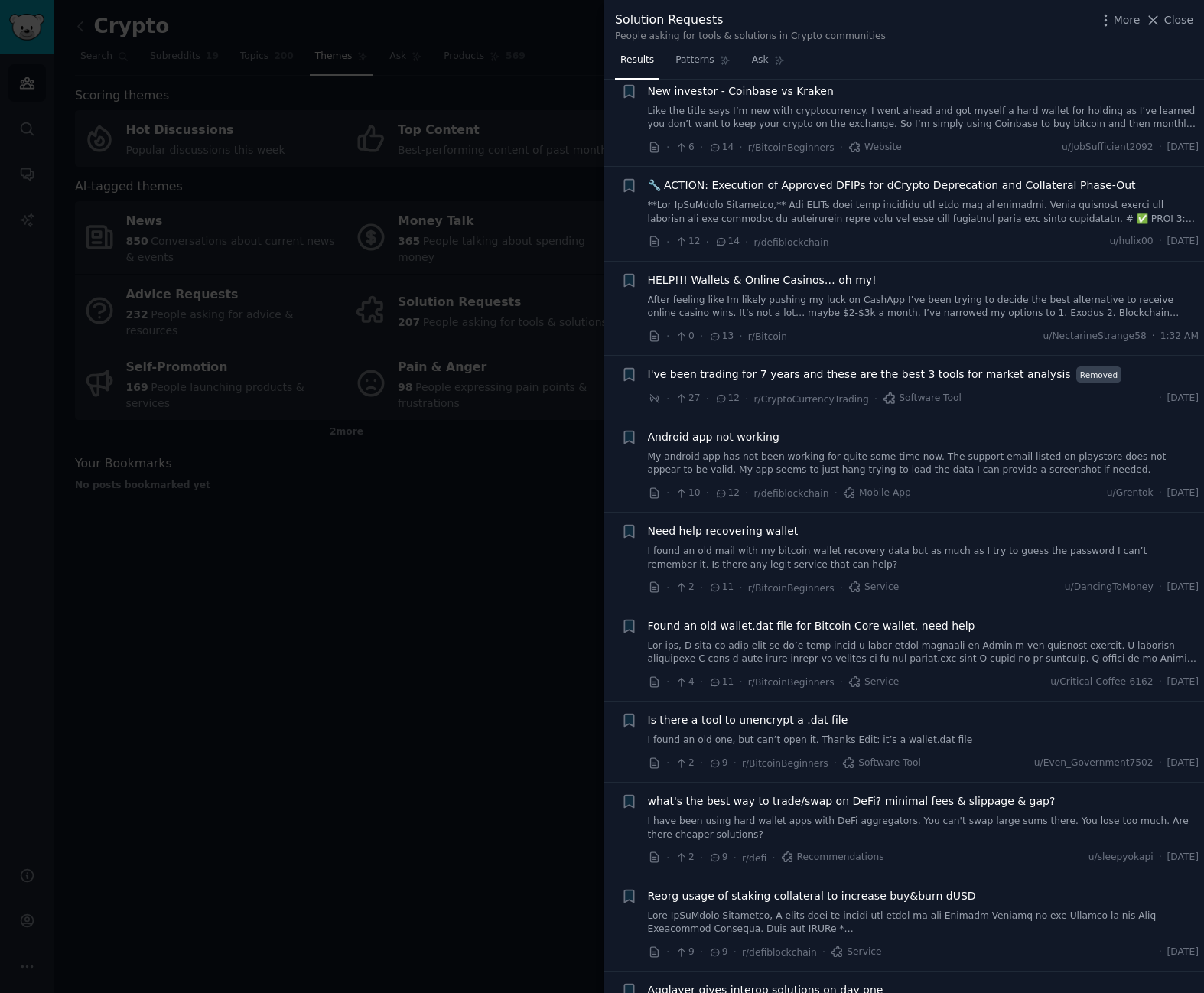
scroll to position [2421, 0]
